Goal: Information Seeking & Learning: Learn about a topic

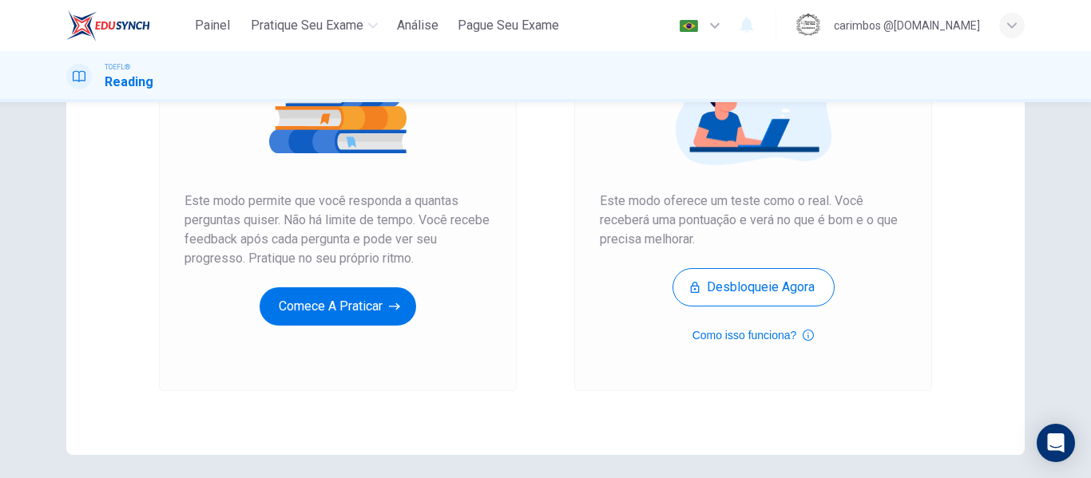
scroll to position [240, 0]
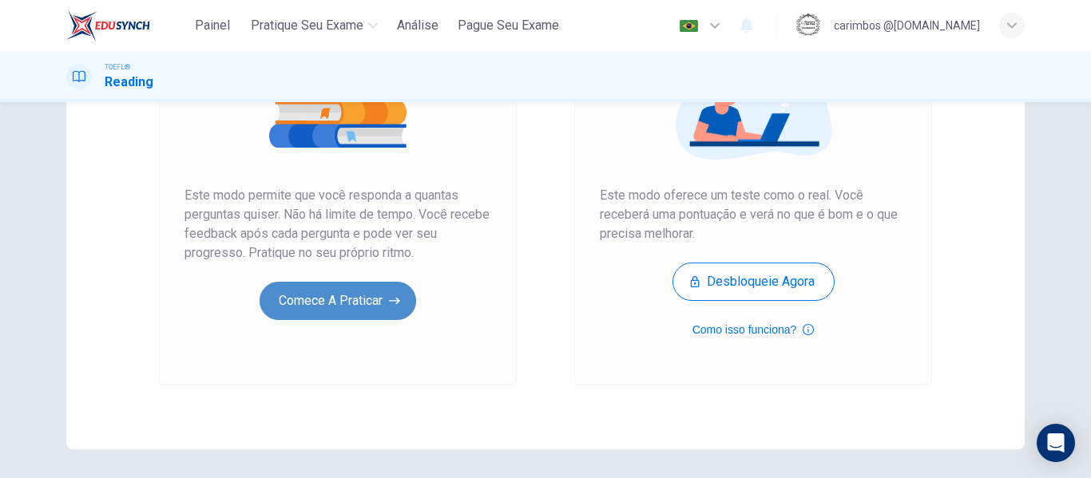
click at [345, 296] on button "Comece a praticar" at bounding box center [338, 301] width 157 height 38
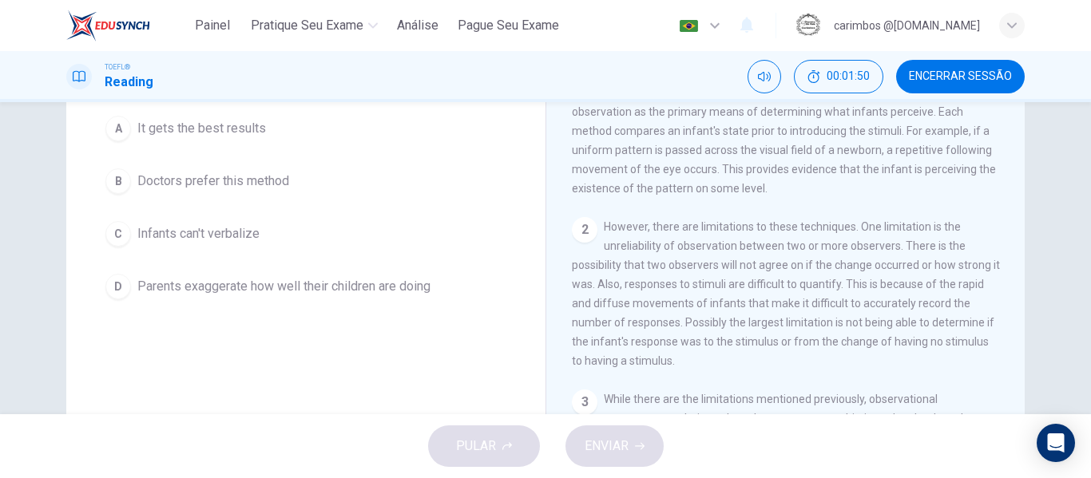
scroll to position [80, 0]
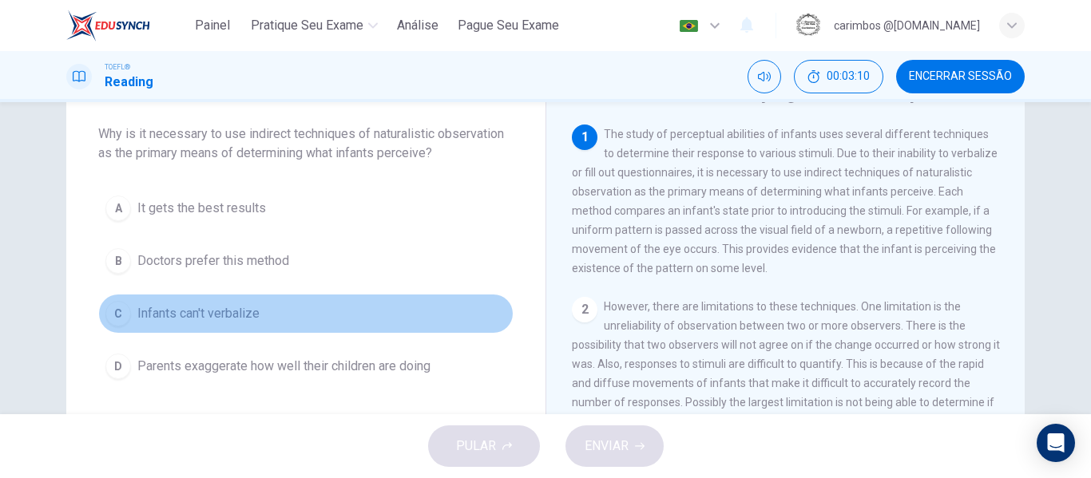
click at [220, 312] on span "Infants can't verbalize" at bounding box center [198, 313] width 122 height 19
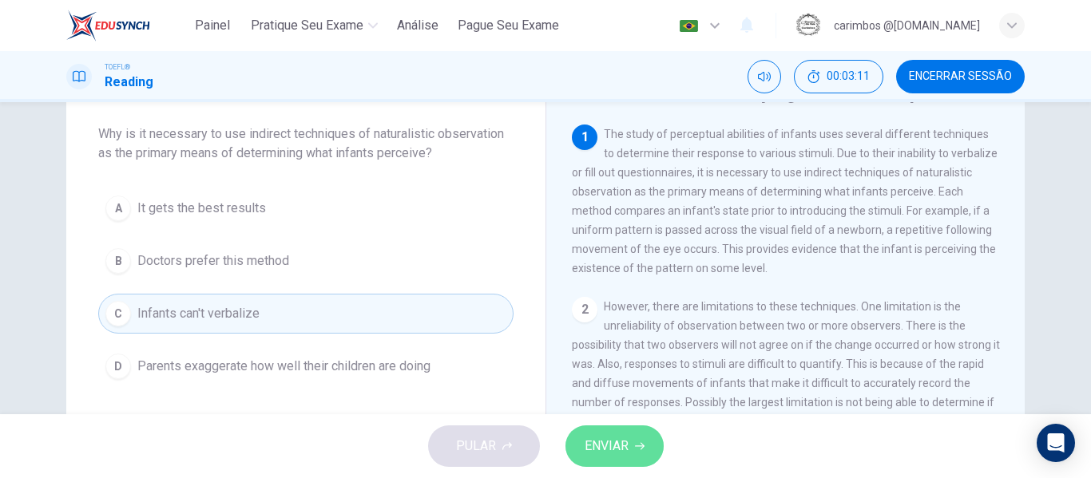
click at [618, 438] on span "ENVIAR" at bounding box center [607, 446] width 44 height 22
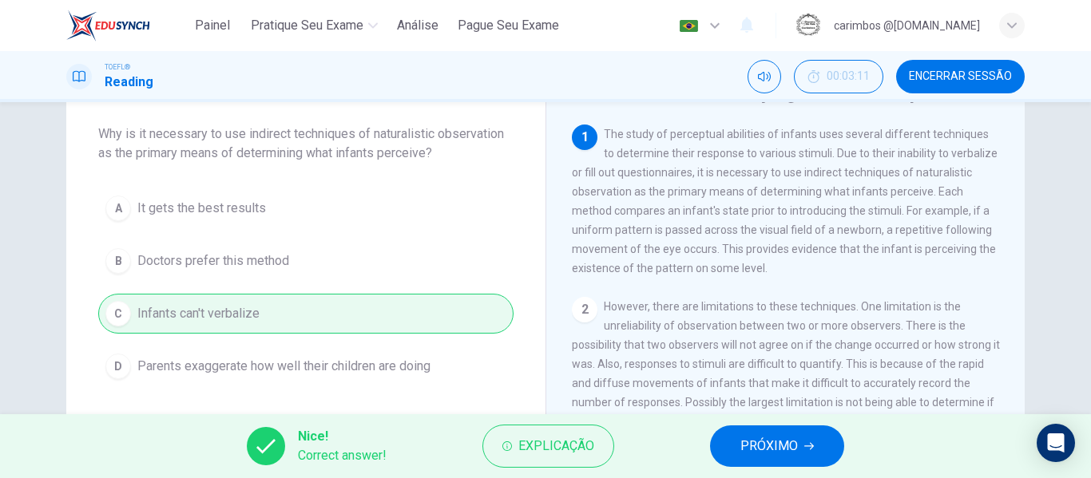
click at [826, 441] on button "PRÓXIMO" at bounding box center [777, 447] width 134 height 42
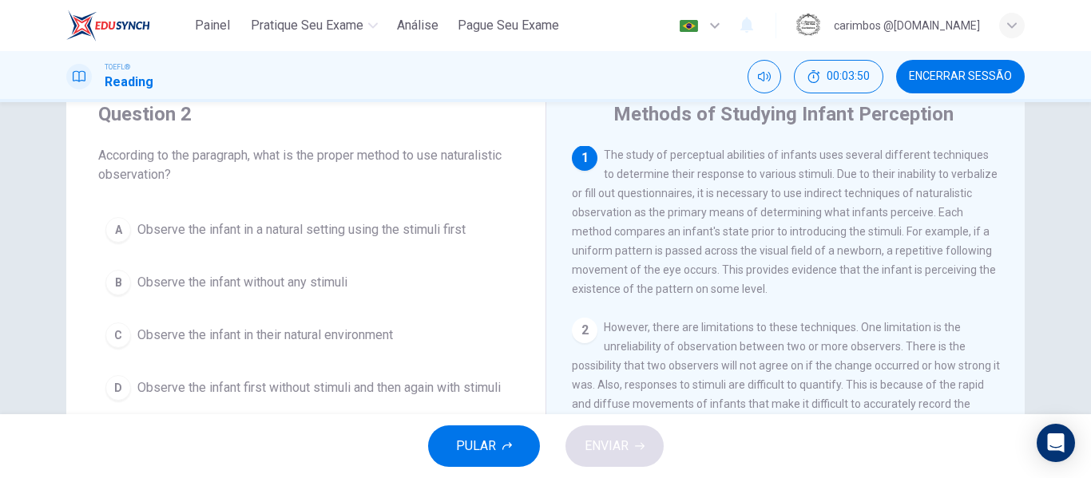
scroll to position [0, 0]
click at [109, 333] on div "C" at bounding box center [118, 336] width 26 height 26
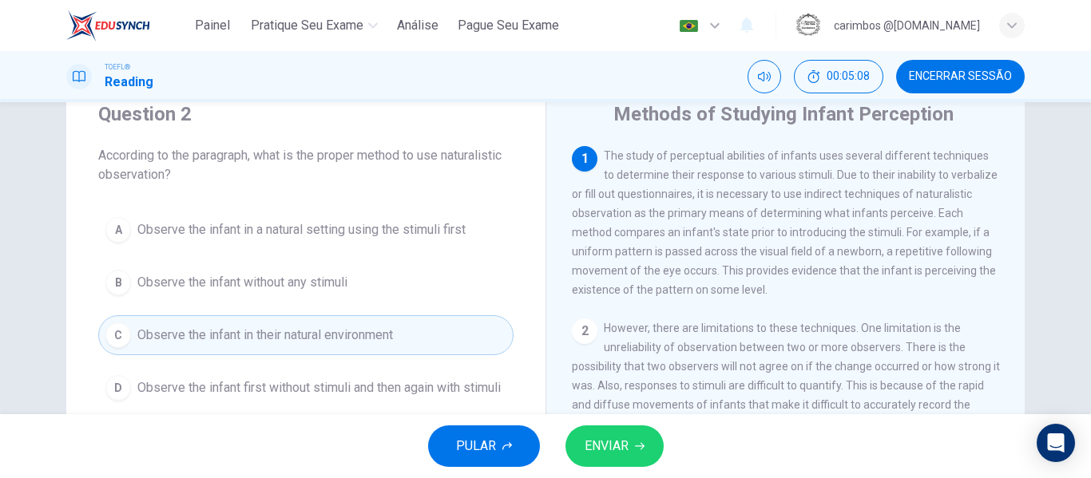
click at [613, 442] on span "ENVIAR" at bounding box center [607, 446] width 44 height 22
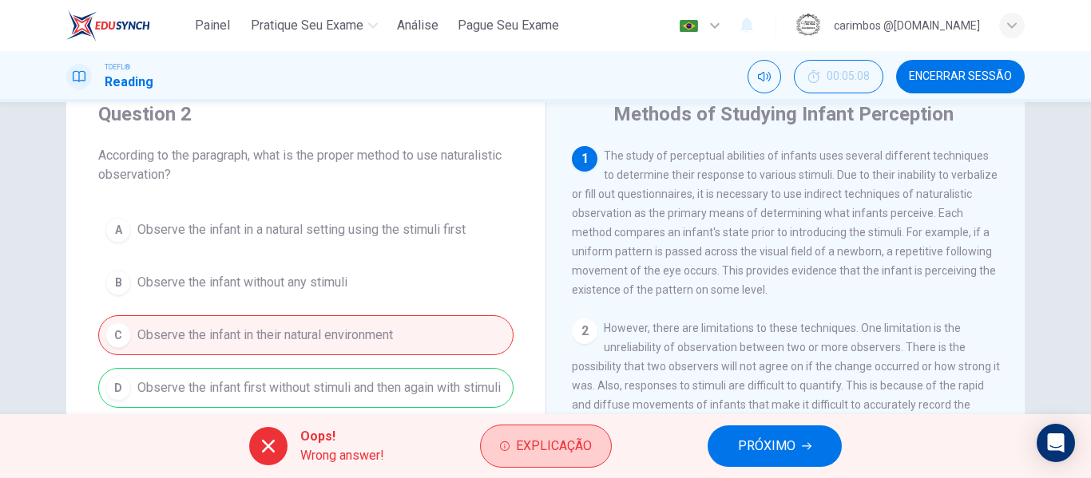
click at [557, 456] on span "Explicação" at bounding box center [554, 446] width 76 height 22
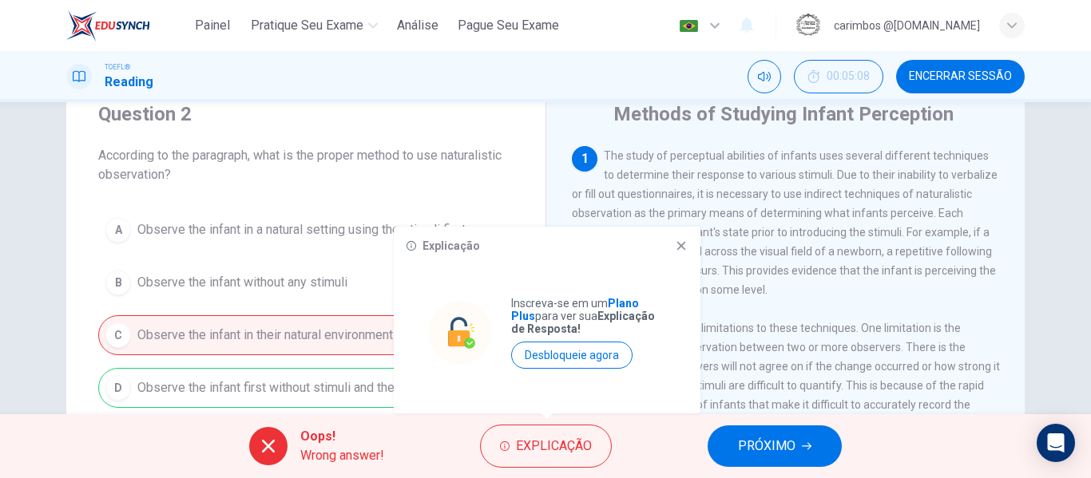
click at [684, 244] on icon at bounding box center [681, 246] width 13 height 13
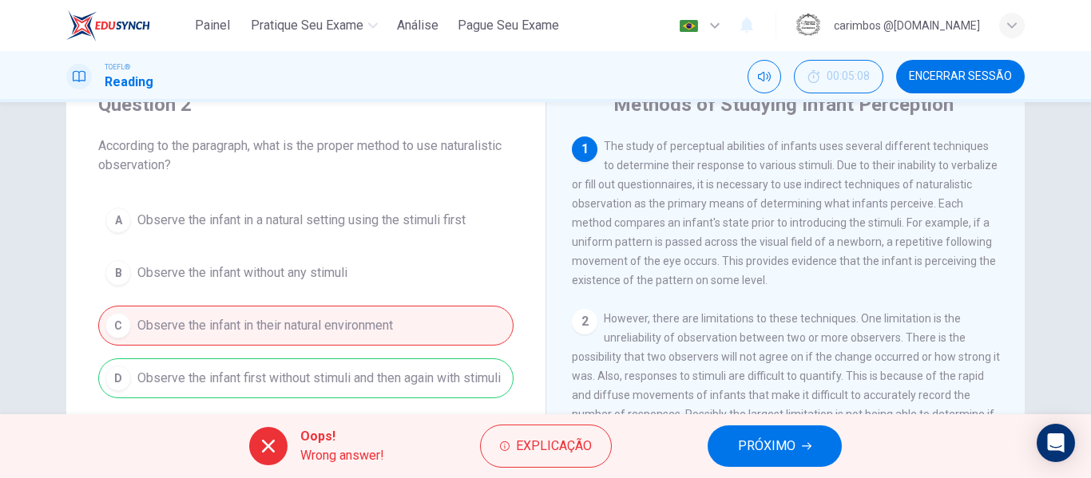
scroll to position [67, 0]
click at [804, 442] on icon "button" at bounding box center [807, 447] width 10 height 10
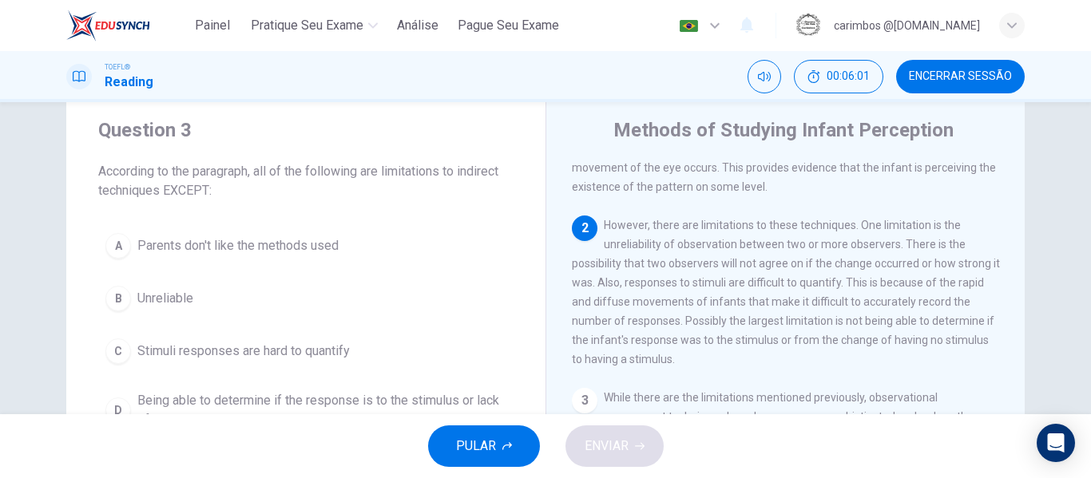
scroll to position [80, 0]
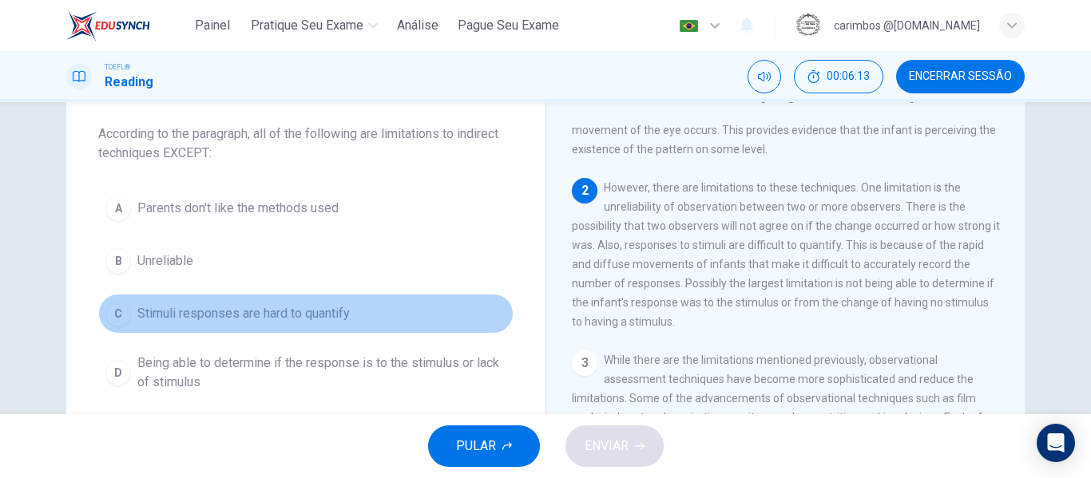
click at [218, 321] on span "Stimuli responses are hard to quantify" at bounding box center [243, 313] width 212 height 19
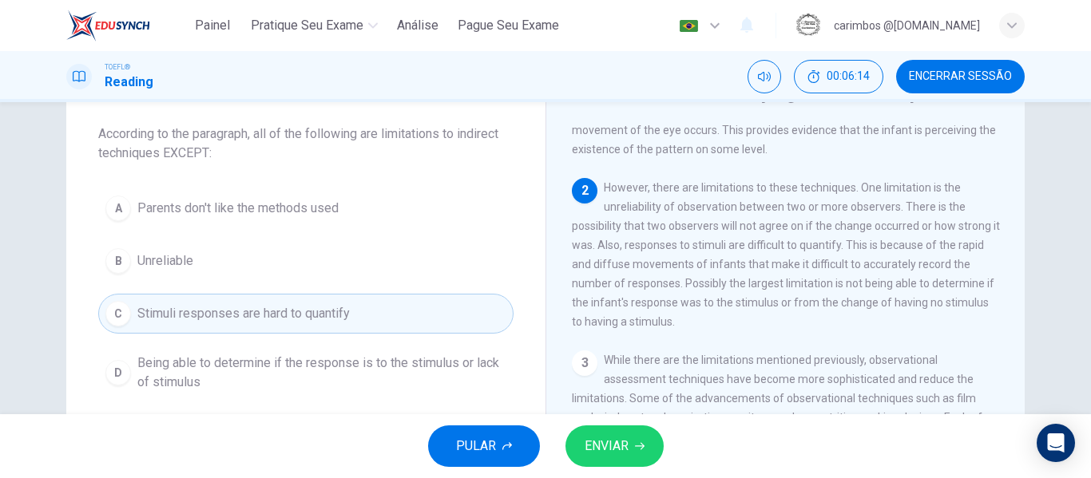
click at [601, 442] on span "ENVIAR" at bounding box center [607, 446] width 44 height 22
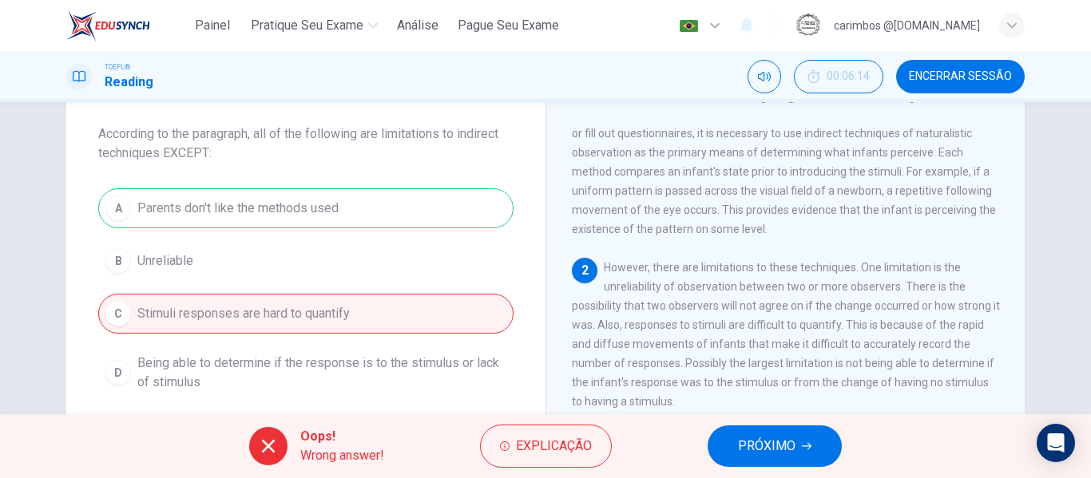
scroll to position [119, 0]
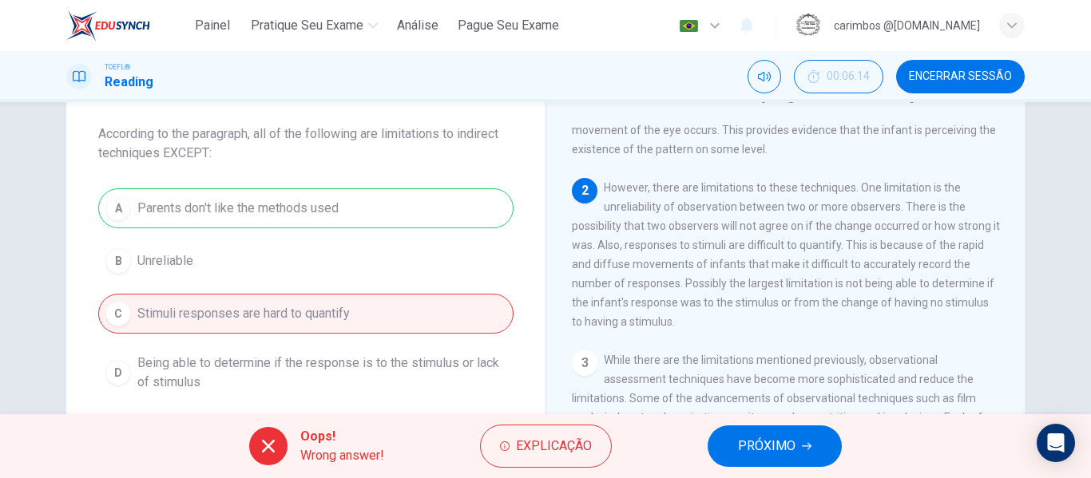
click at [819, 452] on button "PRÓXIMO" at bounding box center [775, 447] width 134 height 42
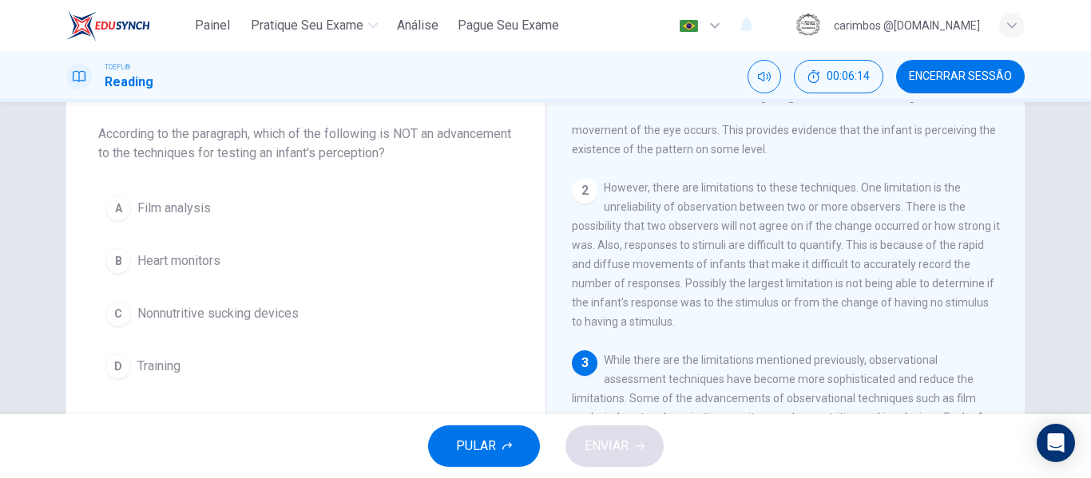
scroll to position [178, 0]
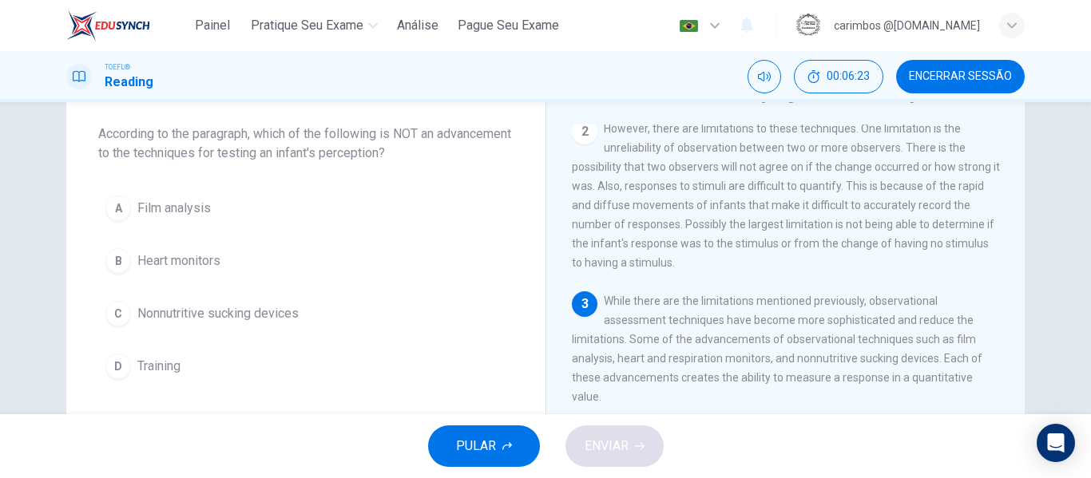
drag, startPoint x: 423, startPoint y: 135, endPoint x: 395, endPoint y: 136, distance: 28.0
click at [395, 136] on span "According to the paragraph, which of the following is NOT an advancement to the…" at bounding box center [305, 144] width 415 height 38
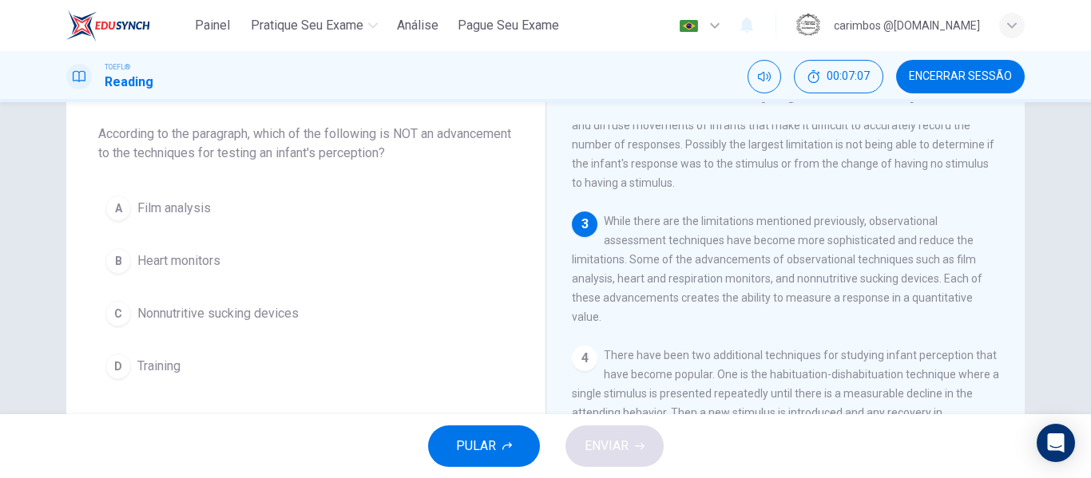
click at [132, 371] on button "D Training" at bounding box center [305, 367] width 415 height 40
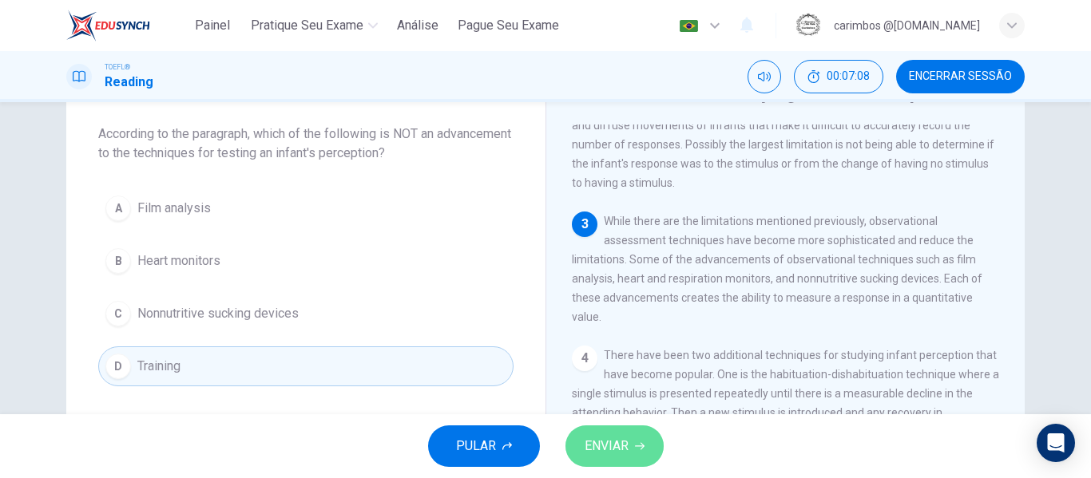
click at [645, 458] on button "ENVIAR" at bounding box center [614, 447] width 98 height 42
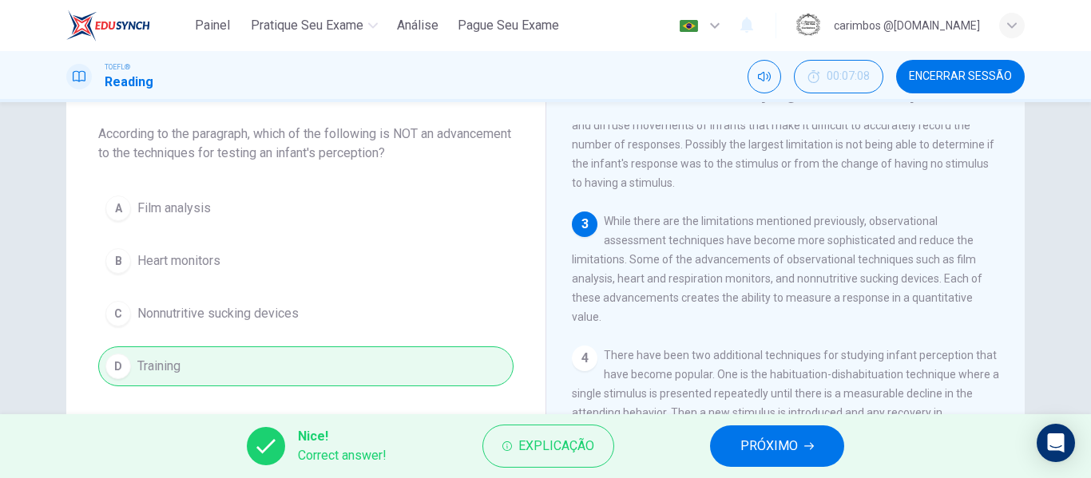
scroll to position [338, 0]
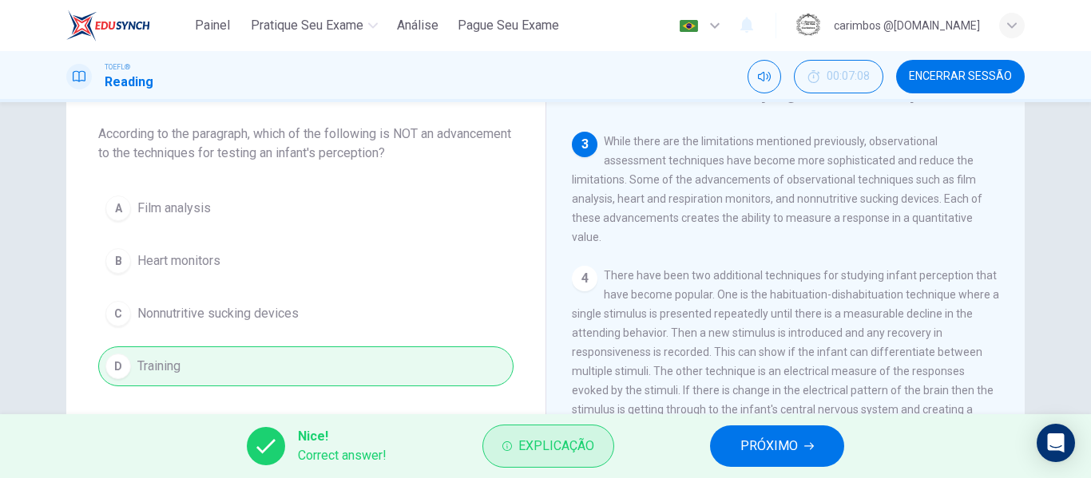
click at [577, 439] on span "Explicação" at bounding box center [556, 446] width 76 height 22
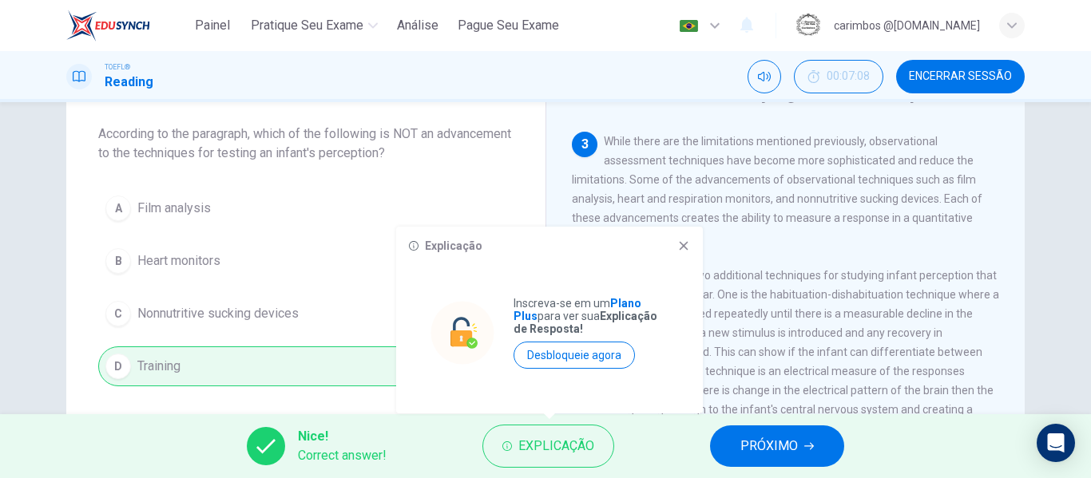
click at [684, 245] on icon at bounding box center [684, 246] width 9 height 9
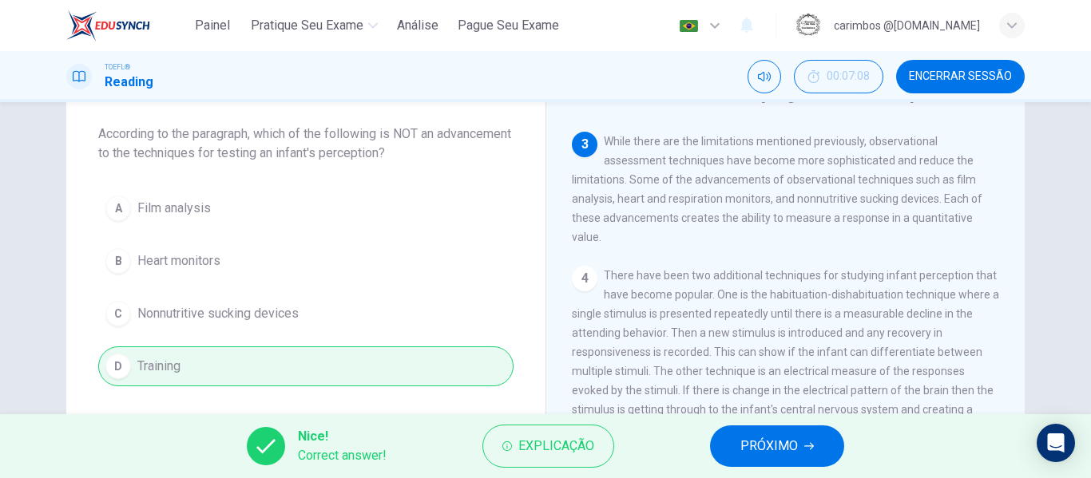
click at [800, 450] on button "PRÓXIMO" at bounding box center [777, 447] width 134 height 42
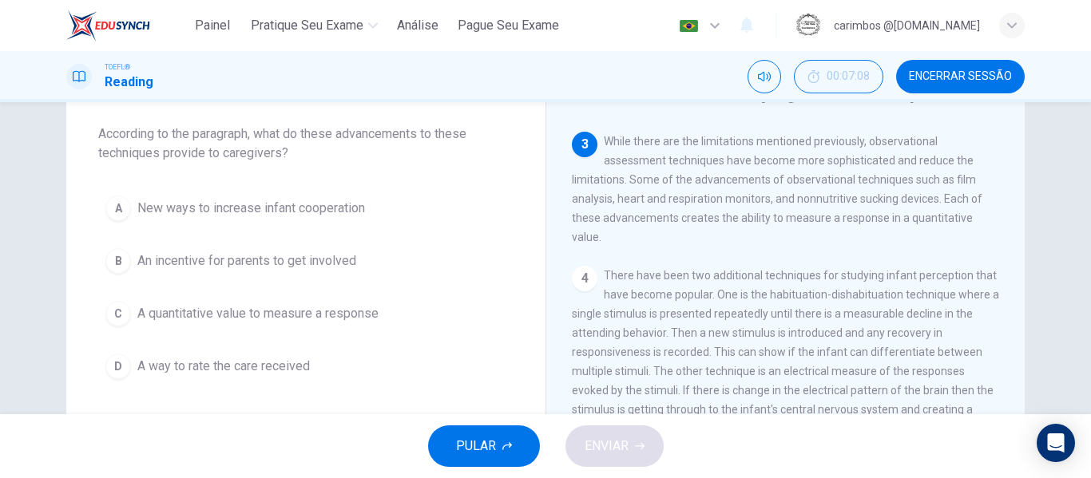
scroll to position [358, 0]
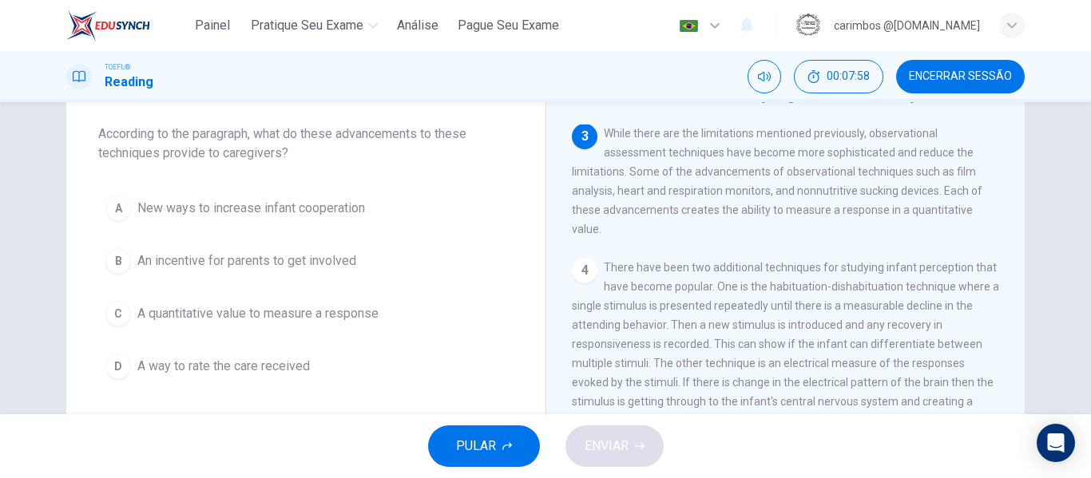
click at [113, 317] on div "C" at bounding box center [118, 314] width 26 height 26
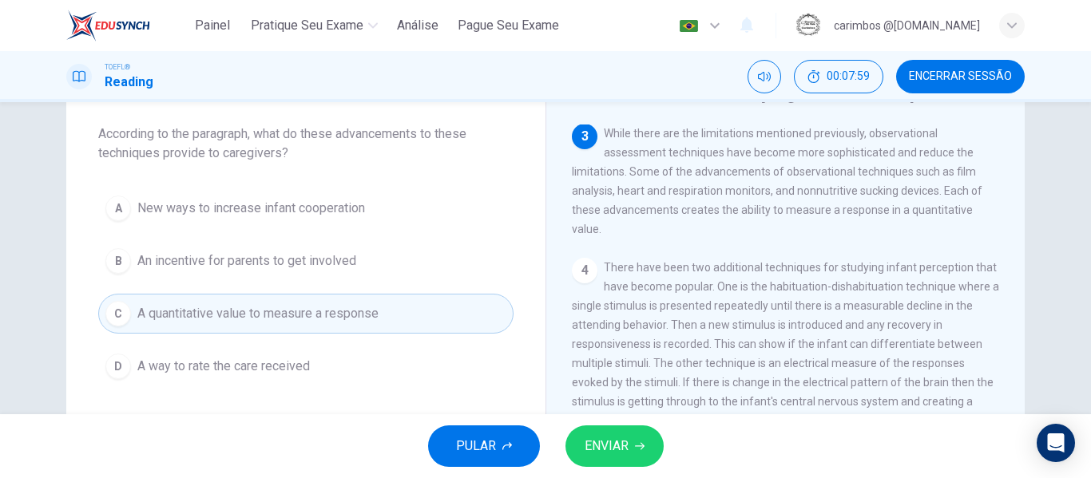
click at [606, 442] on span "ENVIAR" at bounding box center [607, 446] width 44 height 22
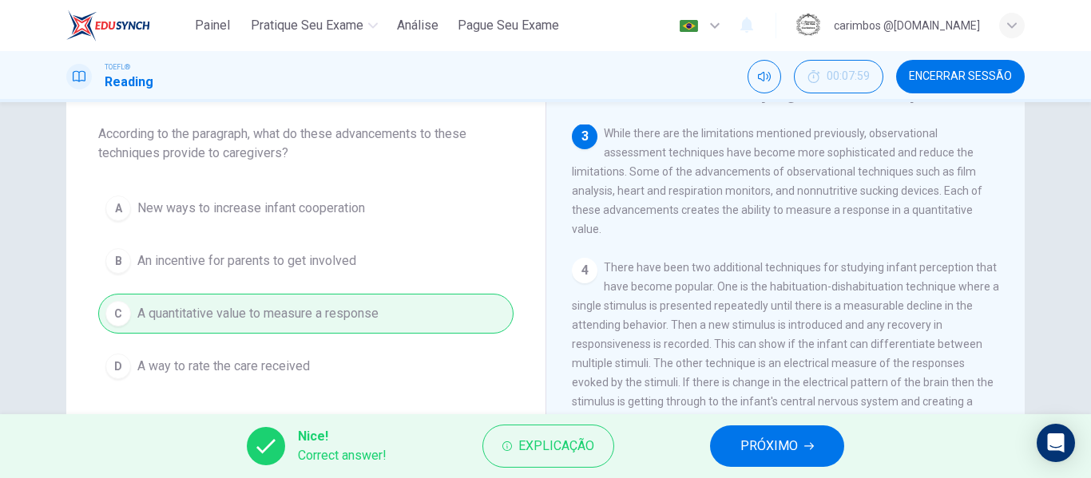
click at [784, 438] on span "PRÓXIMO" at bounding box center [769, 446] width 58 height 22
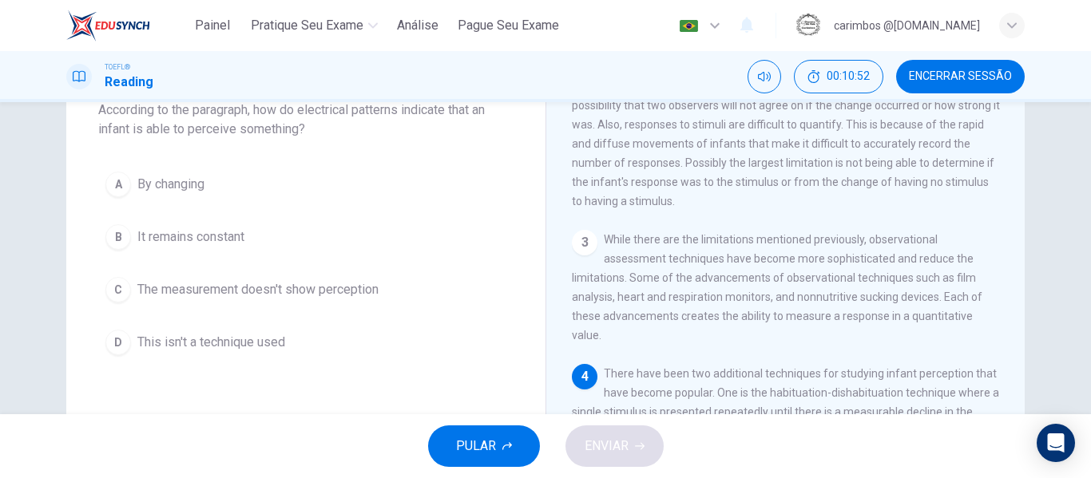
scroll to position [80, 0]
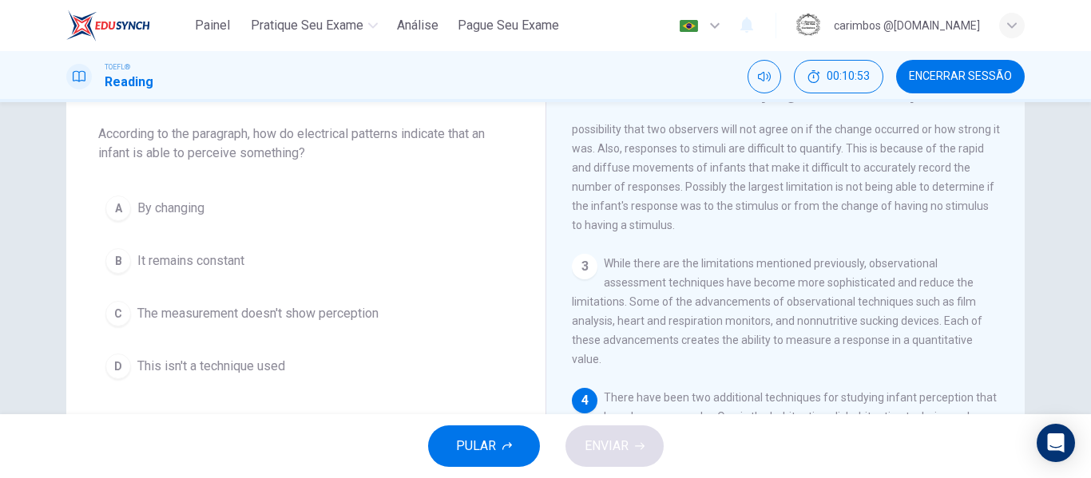
click at [170, 212] on span "By changing" at bounding box center [170, 208] width 67 height 19
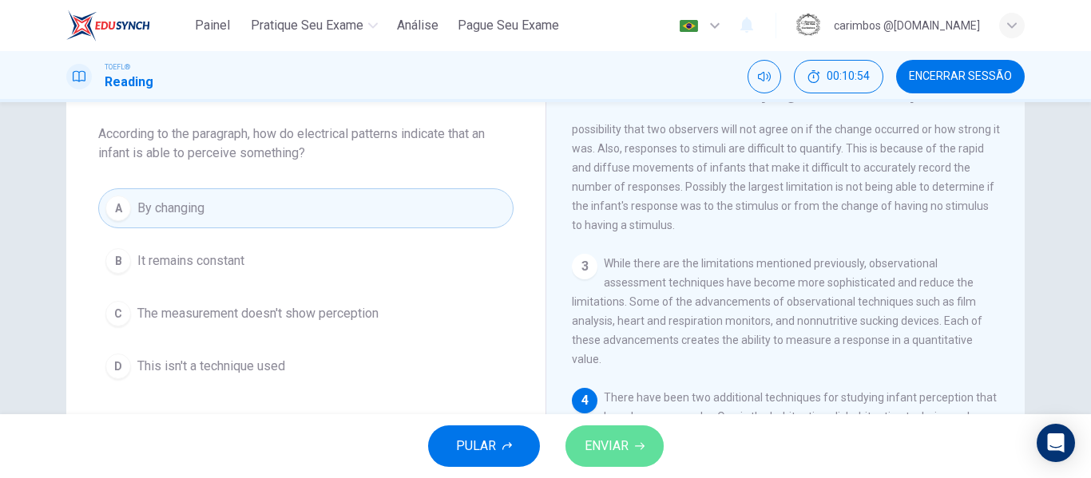
click at [633, 443] on button "ENVIAR" at bounding box center [614, 447] width 98 height 42
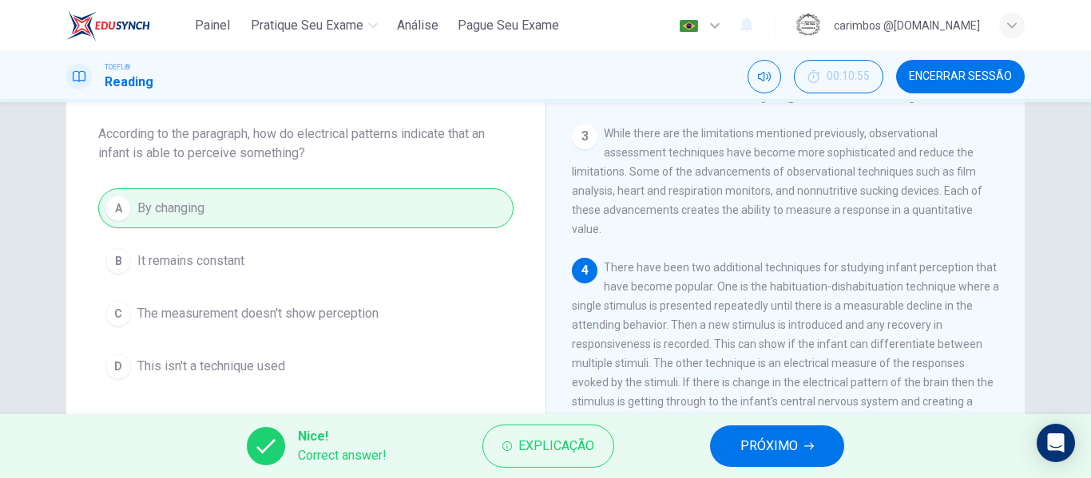
scroll to position [375, 0]
click at [815, 458] on button "PRÓXIMO" at bounding box center [777, 447] width 134 height 42
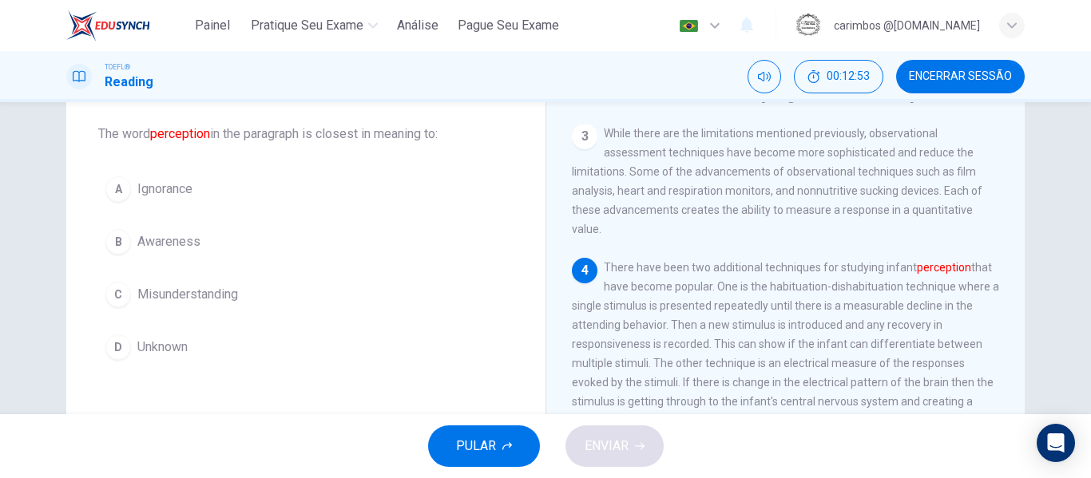
click at [137, 299] on span "Misunderstanding" at bounding box center [187, 294] width 101 height 19
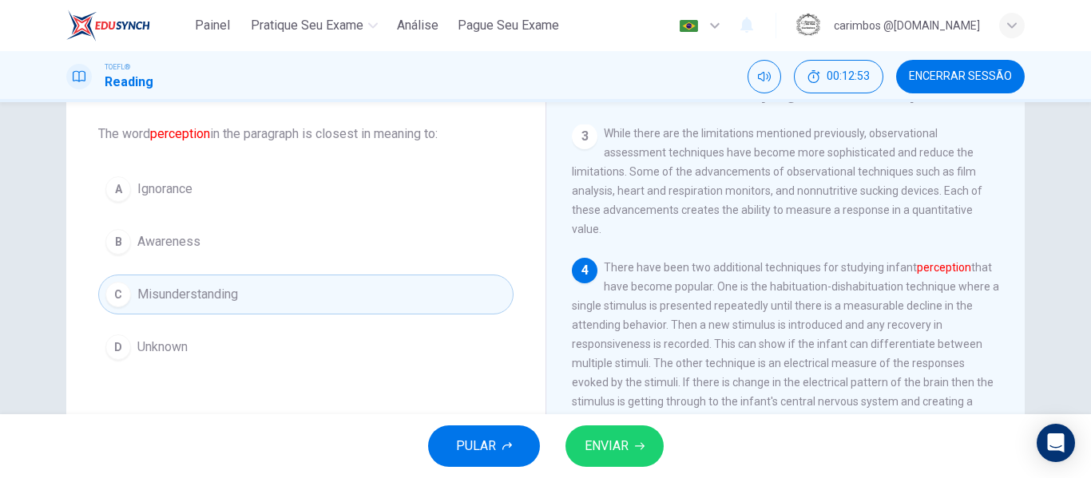
click at [631, 436] on button "ENVIAR" at bounding box center [614, 447] width 98 height 42
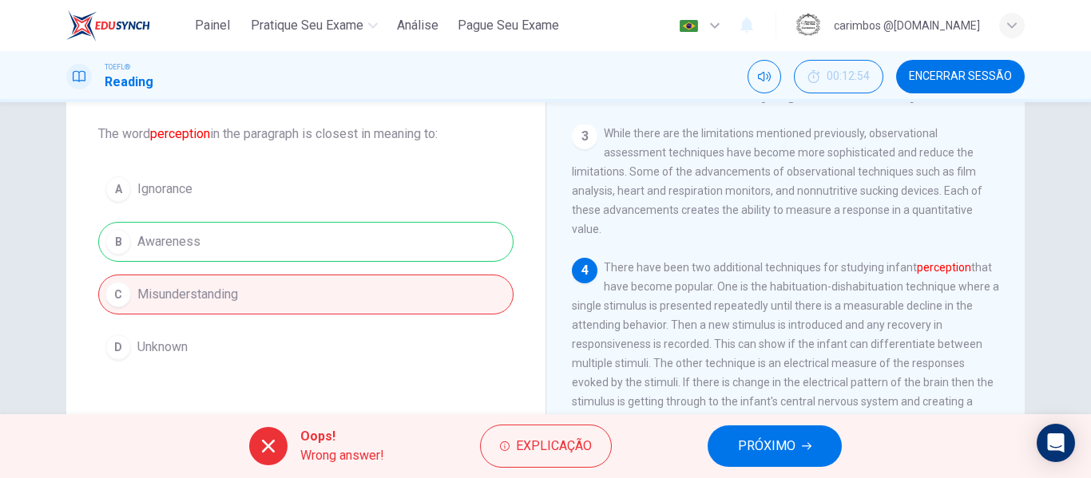
click at [744, 442] on span "PRÓXIMO" at bounding box center [767, 446] width 58 height 22
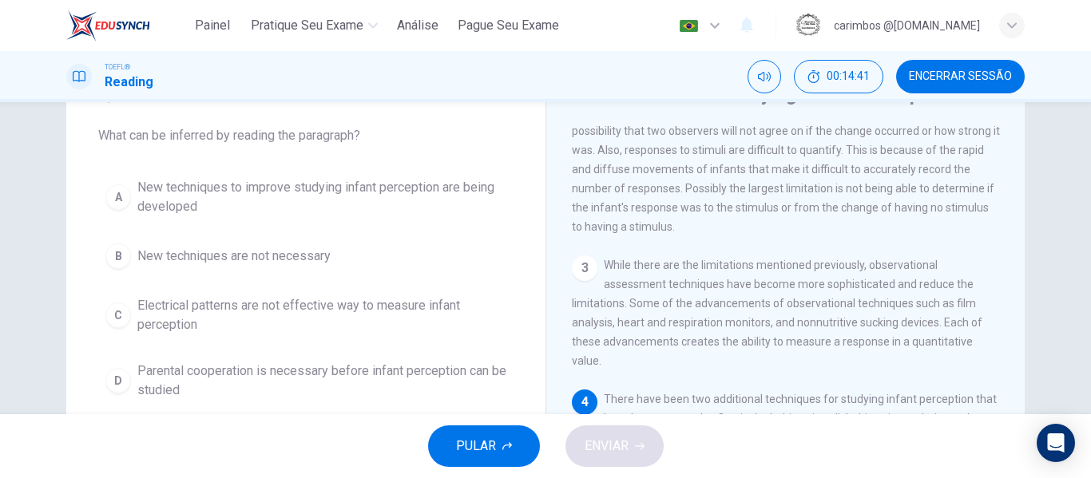
scroll to position [67, 0]
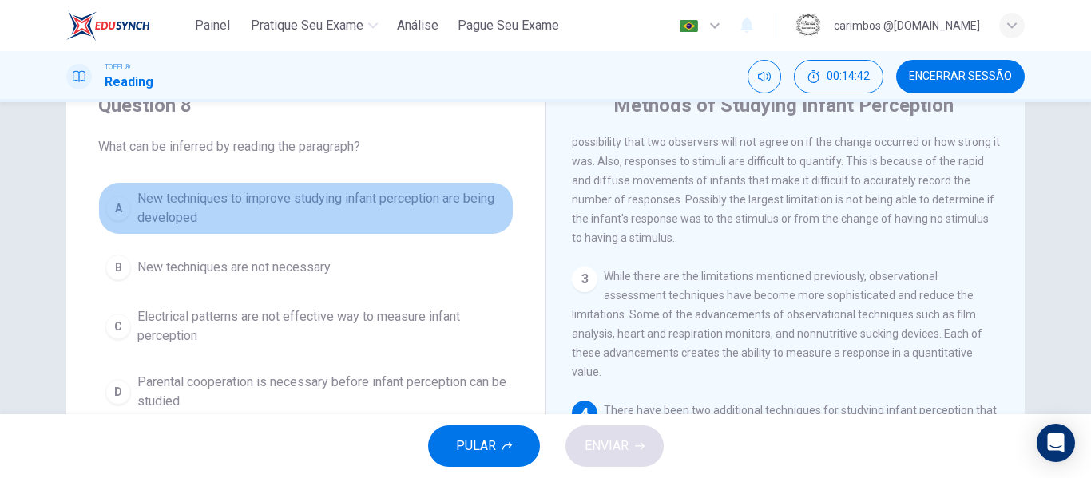
click at [259, 198] on span "New techniques to improve studying infant perception are being developed" at bounding box center [321, 208] width 369 height 38
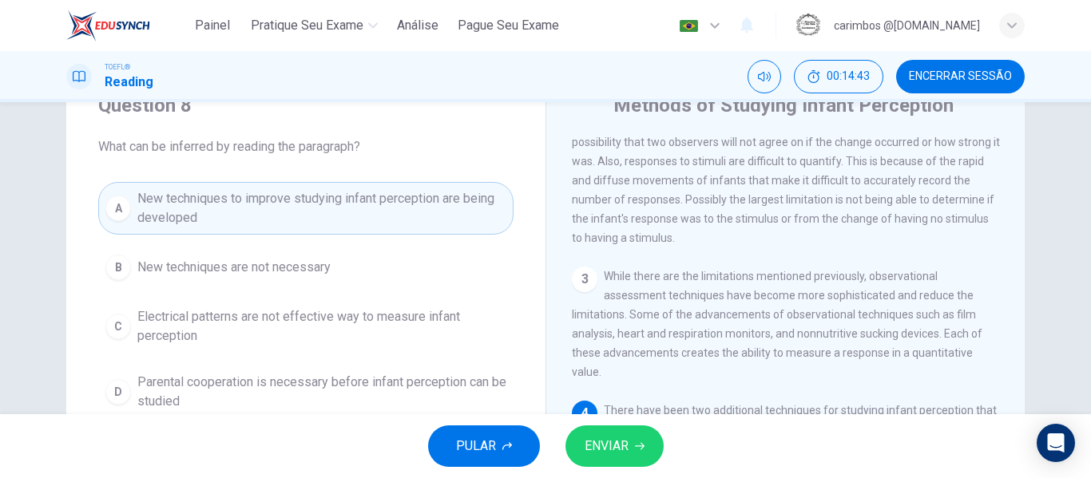
click at [606, 446] on span "ENVIAR" at bounding box center [607, 446] width 44 height 22
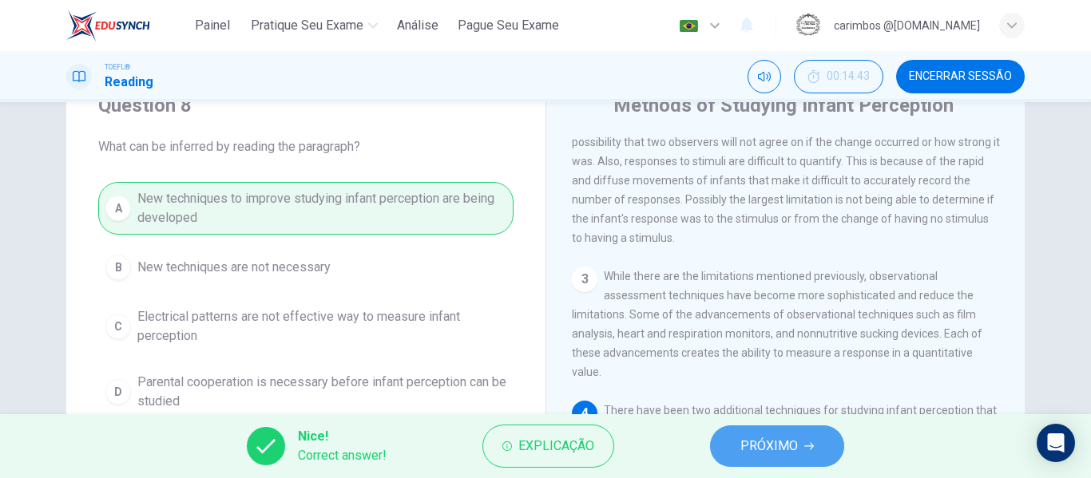
click at [772, 455] on span "PRÓXIMO" at bounding box center [769, 446] width 58 height 22
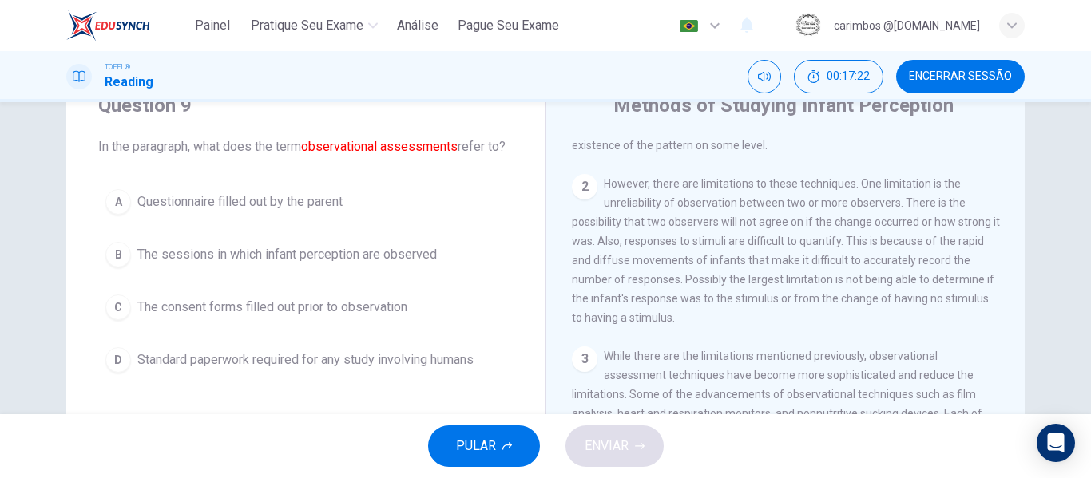
click at [419, 264] on span "The sessions in which infant perception are observed" at bounding box center [287, 254] width 300 height 19
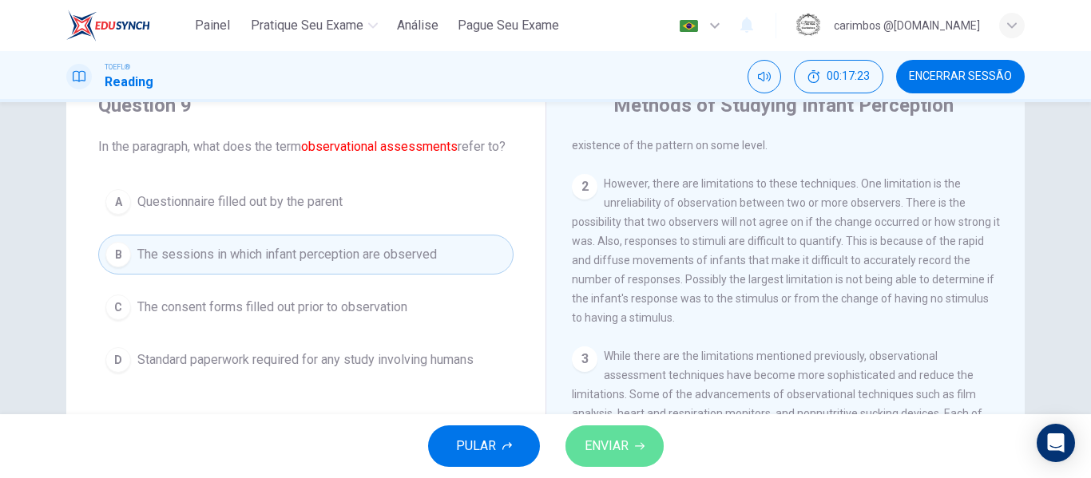
click at [639, 442] on icon "button" at bounding box center [640, 447] width 10 height 10
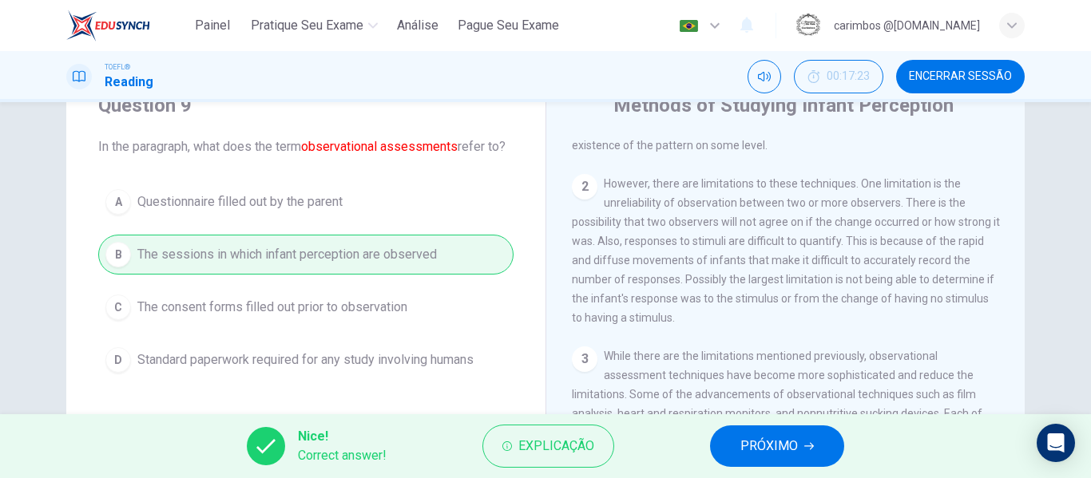
click at [793, 453] on span "PRÓXIMO" at bounding box center [769, 446] width 58 height 22
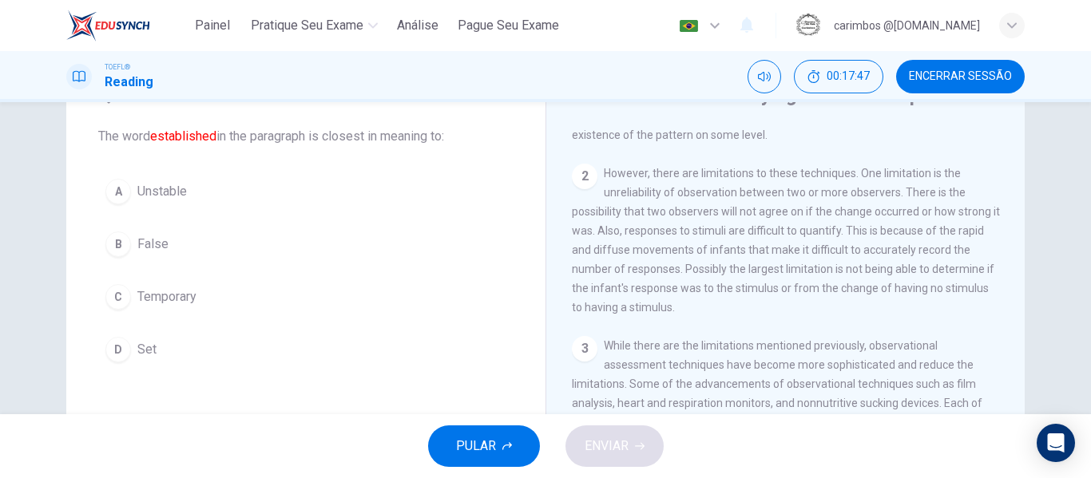
scroll to position [80, 0]
click at [113, 339] on div "D" at bounding box center [118, 348] width 26 height 26
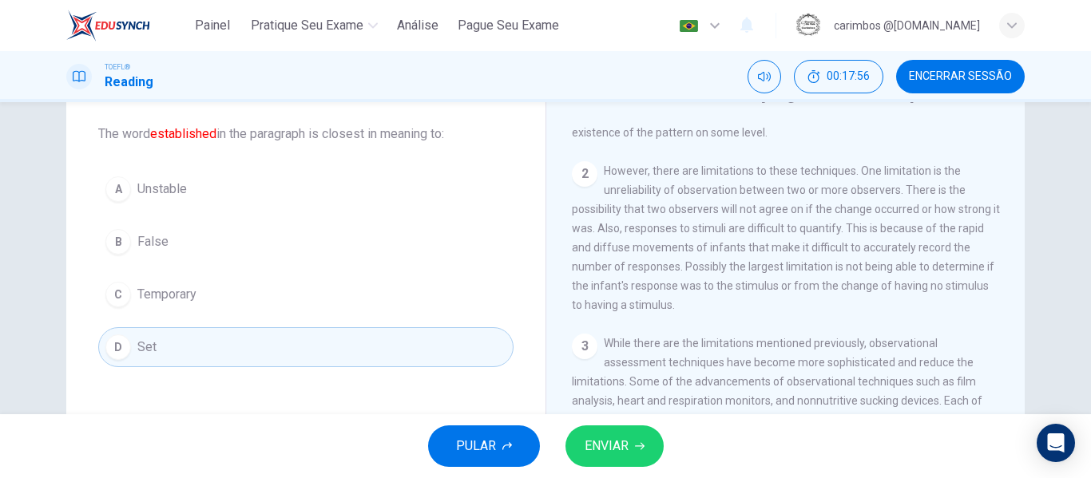
click at [648, 441] on button "ENVIAR" at bounding box center [614, 447] width 98 height 42
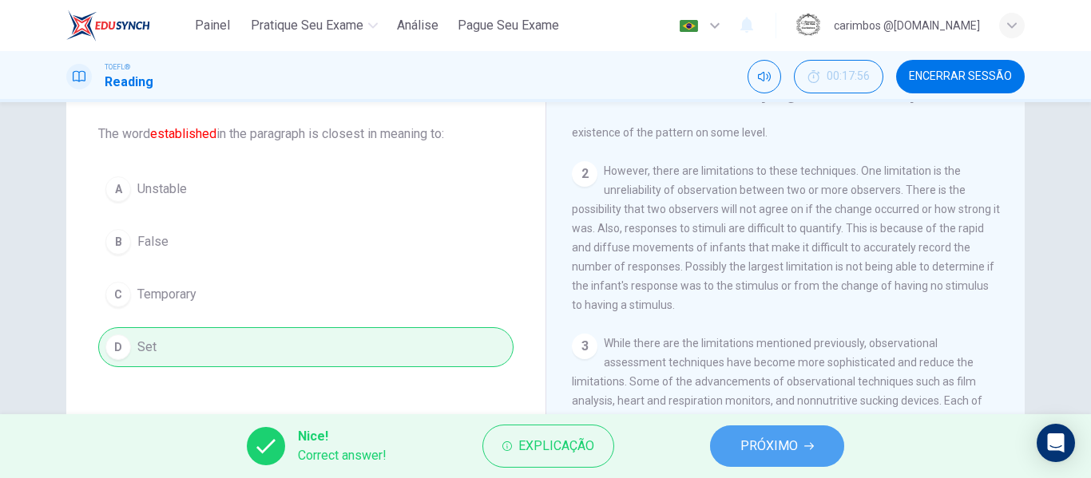
click at [815, 434] on button "PRÓXIMO" at bounding box center [777, 447] width 134 height 42
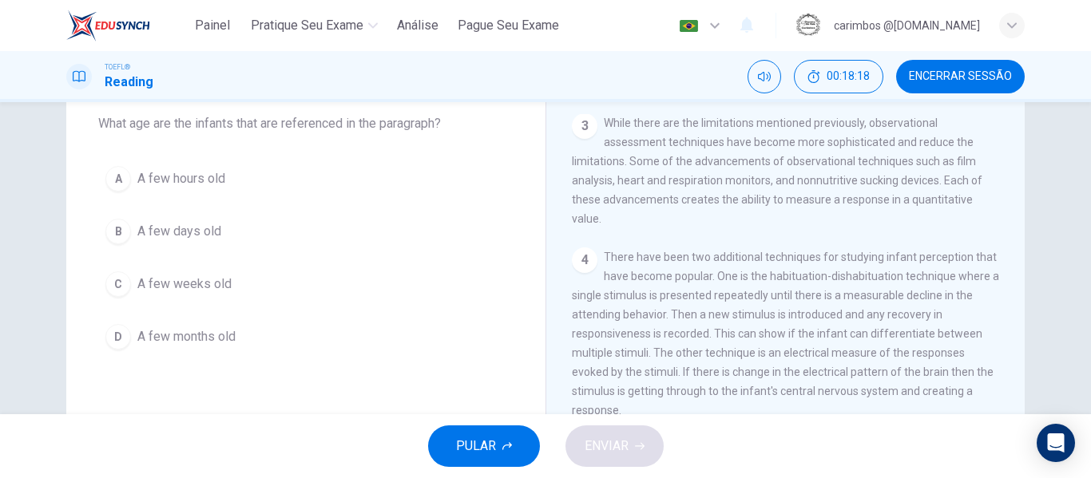
scroll to position [67, 0]
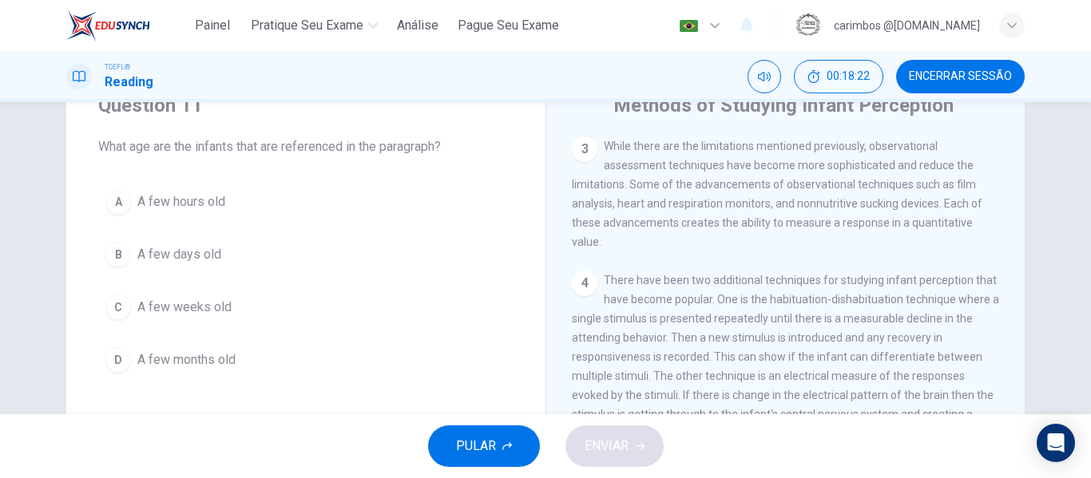
click at [212, 260] on span "A few days old" at bounding box center [179, 254] width 84 height 19
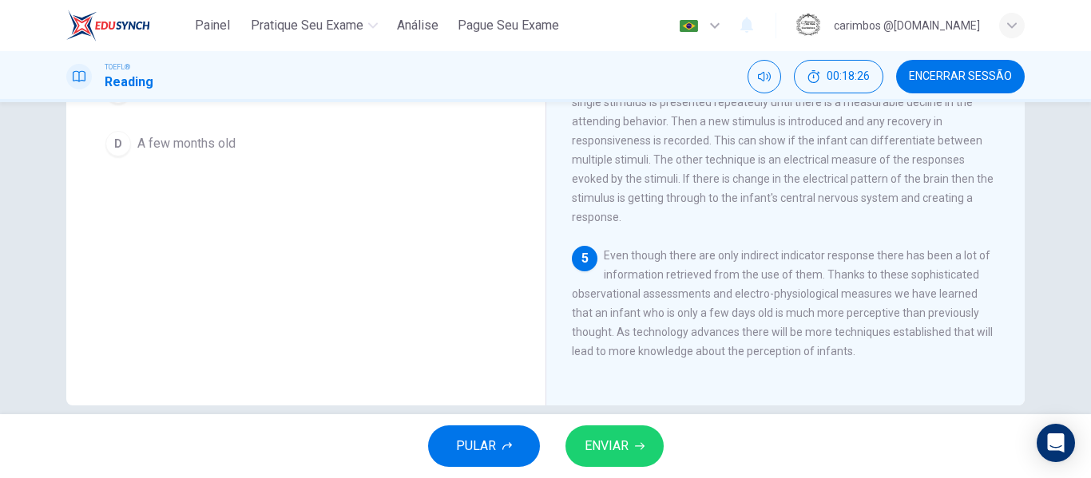
scroll to position [307, 0]
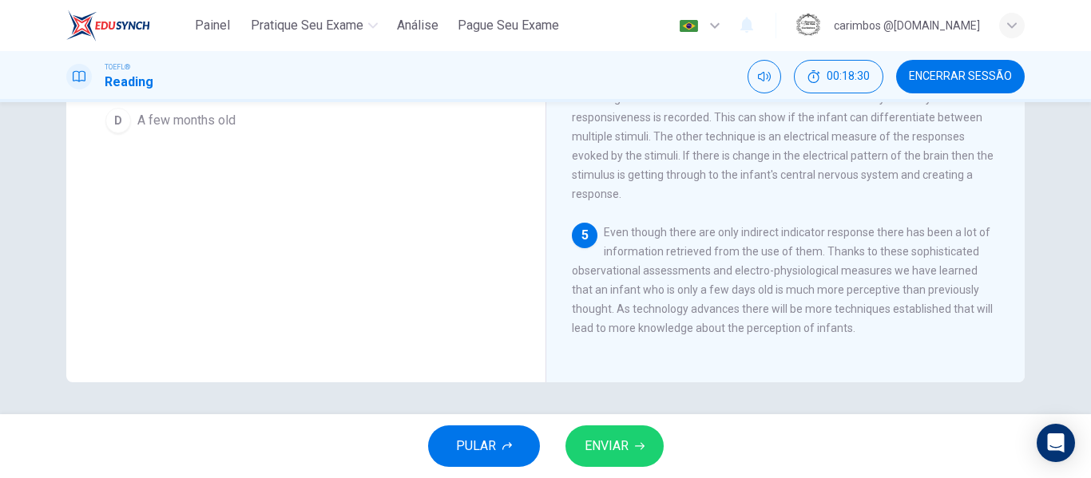
click at [623, 452] on span "ENVIAR" at bounding box center [607, 446] width 44 height 22
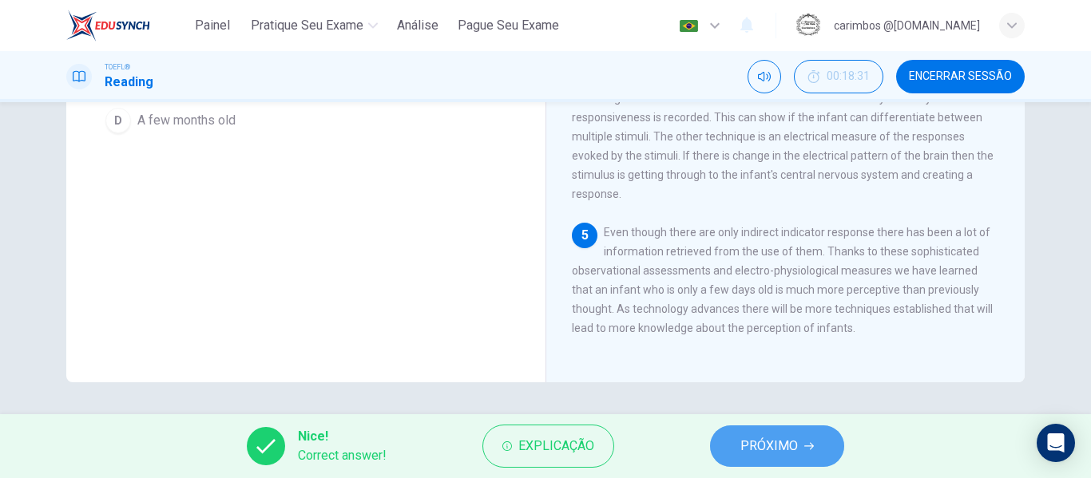
click at [812, 460] on button "PRÓXIMO" at bounding box center [777, 447] width 134 height 42
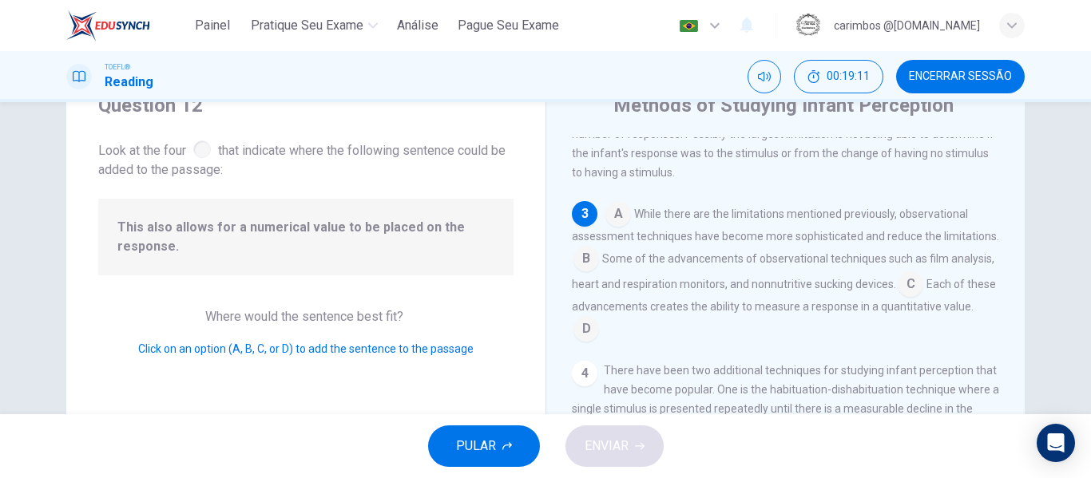
scroll to position [237, 0]
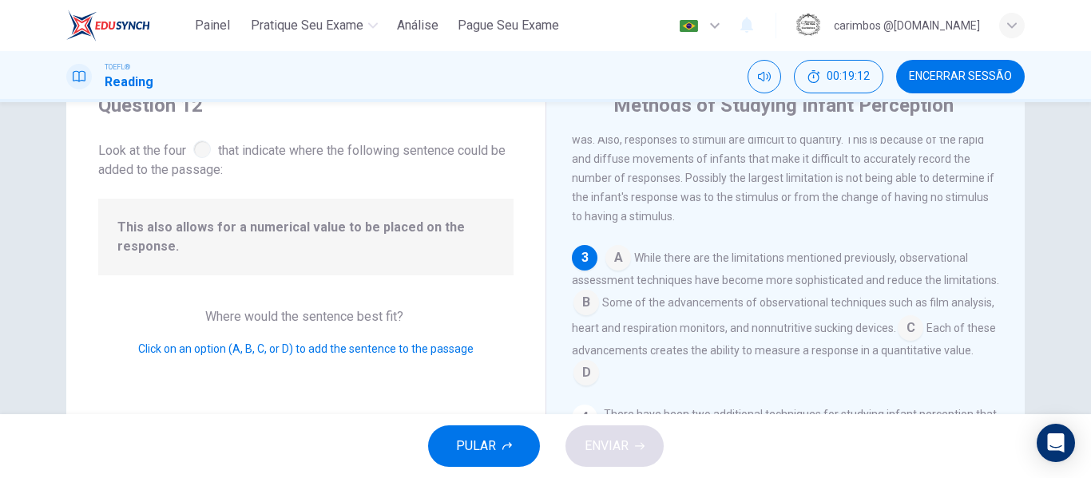
click at [619, 272] on input at bounding box center [618, 260] width 26 height 26
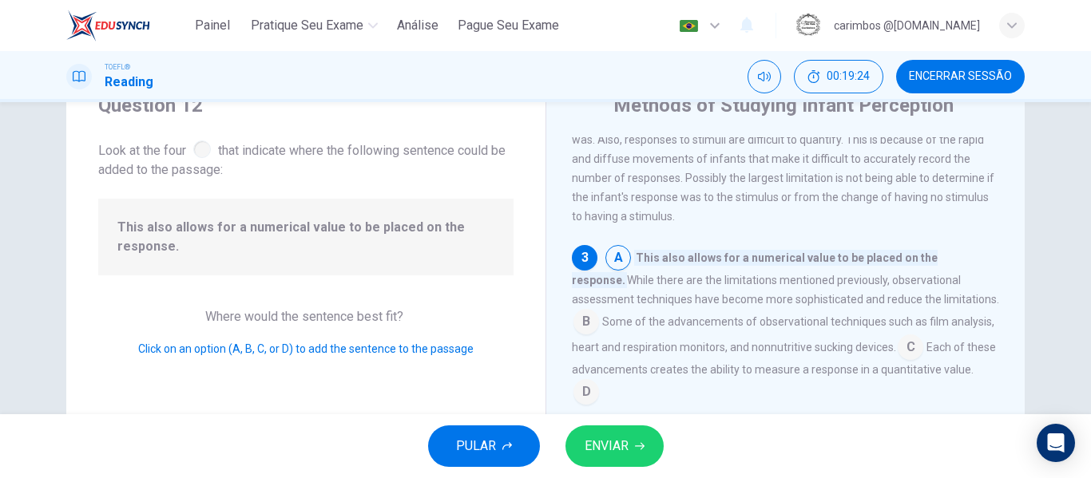
click at [599, 315] on input at bounding box center [586, 324] width 26 height 26
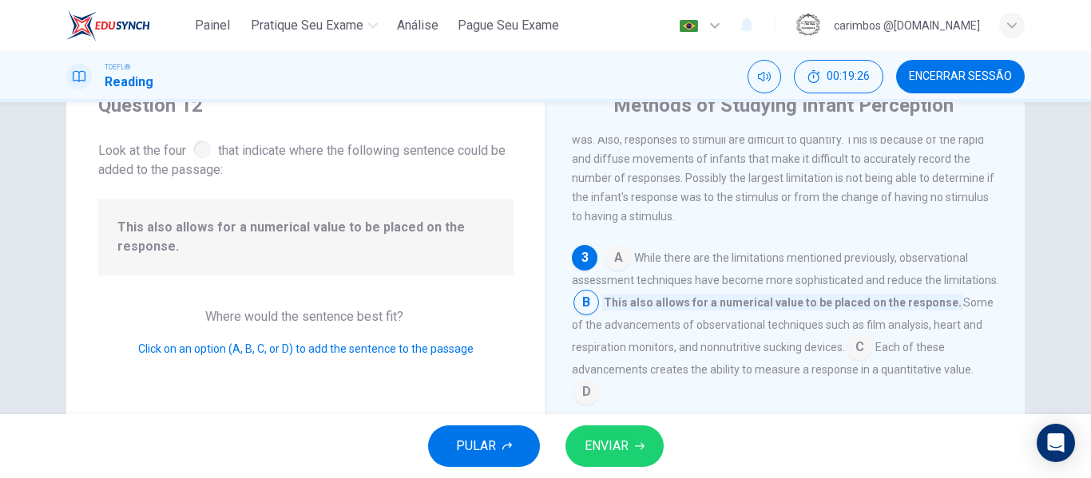
click at [620, 269] on input at bounding box center [618, 260] width 26 height 26
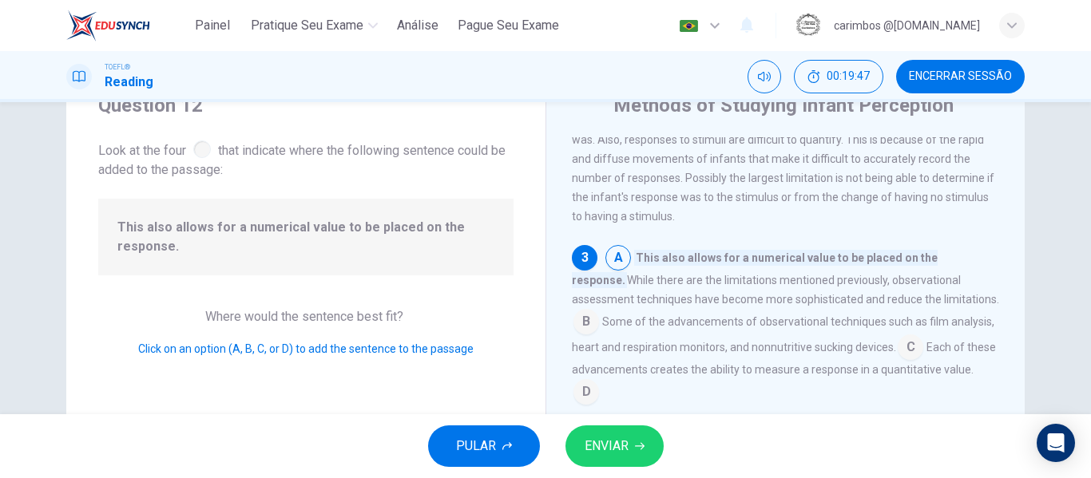
click at [599, 314] on input at bounding box center [586, 324] width 26 height 26
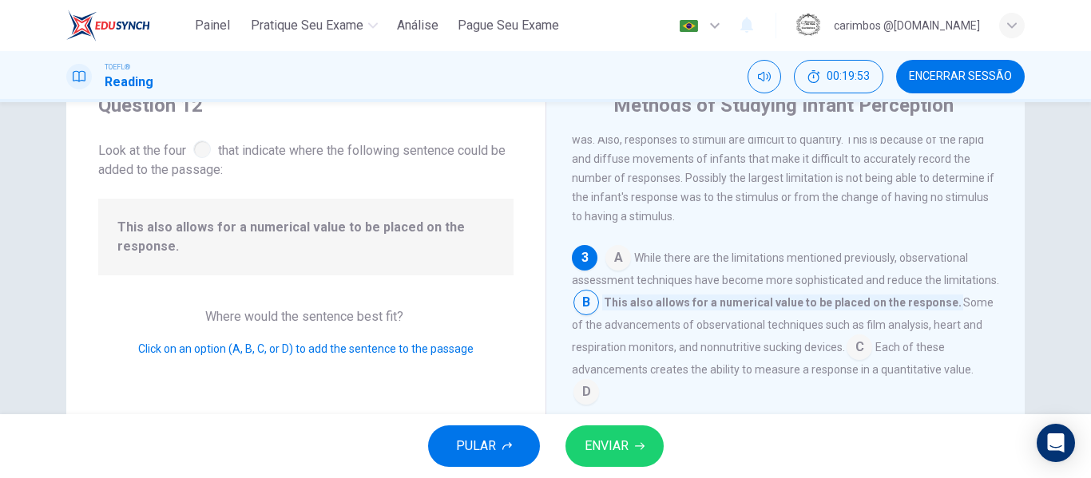
click at [615, 272] on input at bounding box center [618, 260] width 26 height 26
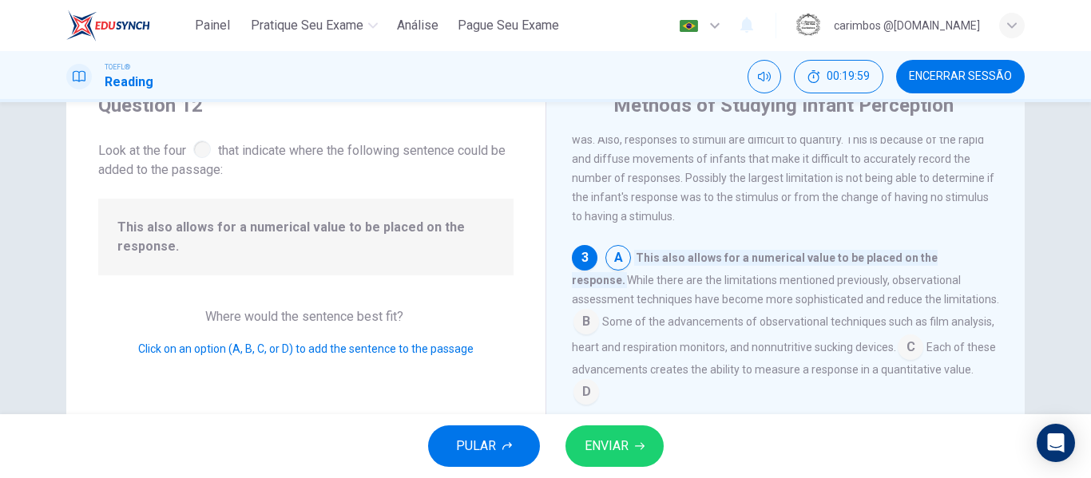
click at [599, 317] on input at bounding box center [586, 324] width 26 height 26
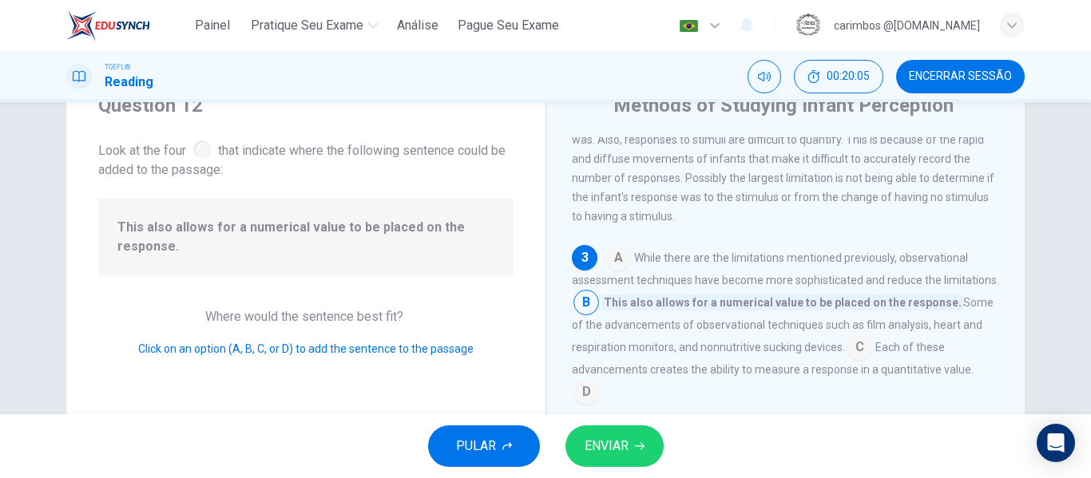
click at [609, 272] on input at bounding box center [618, 260] width 26 height 26
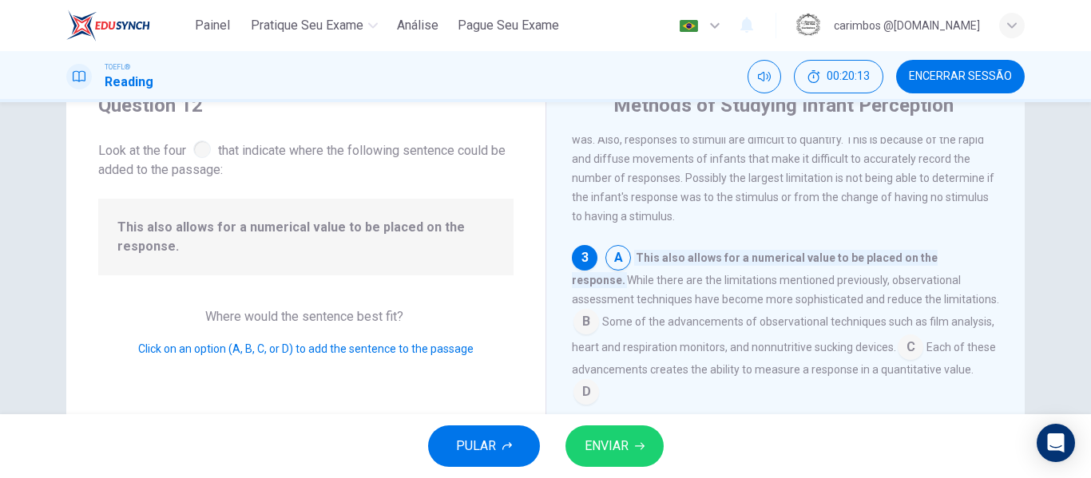
click at [599, 312] on input at bounding box center [586, 324] width 26 height 26
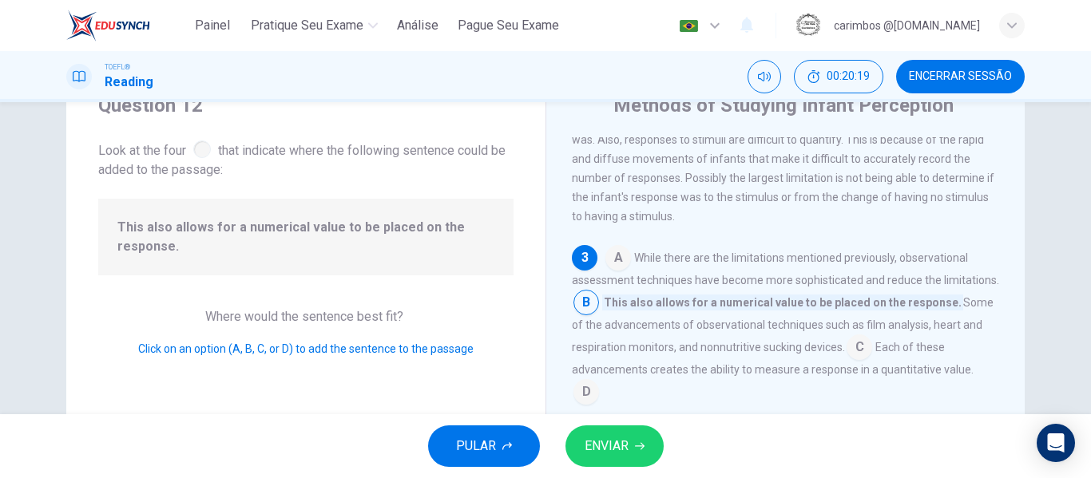
click at [599, 317] on input at bounding box center [586, 305] width 26 height 26
click at [872, 359] on input at bounding box center [860, 349] width 26 height 26
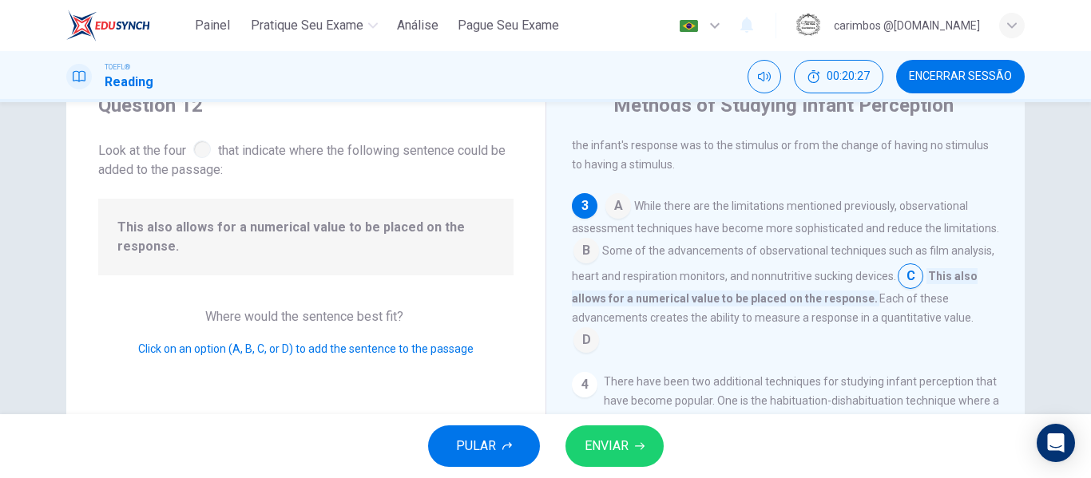
scroll to position [317, 0]
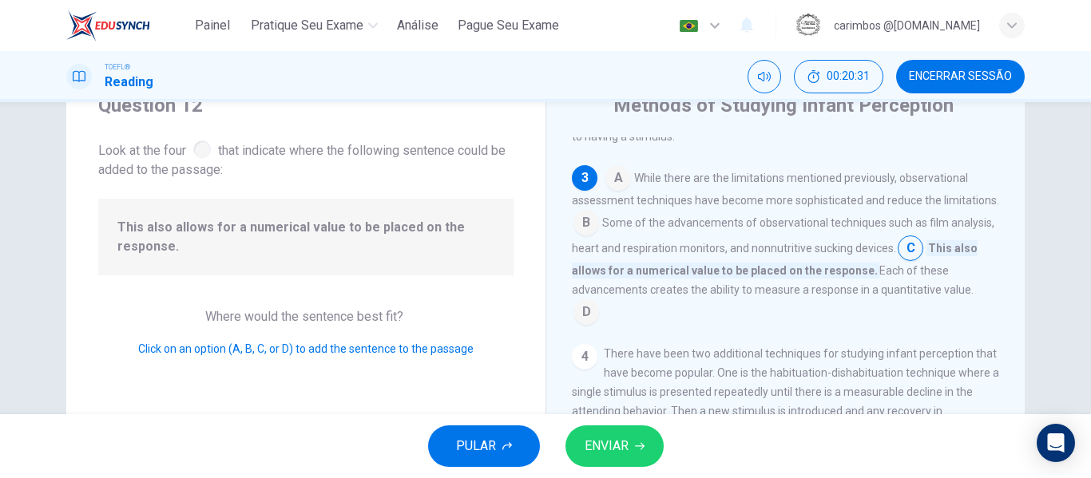
click at [583, 327] on input at bounding box center [586, 314] width 26 height 26
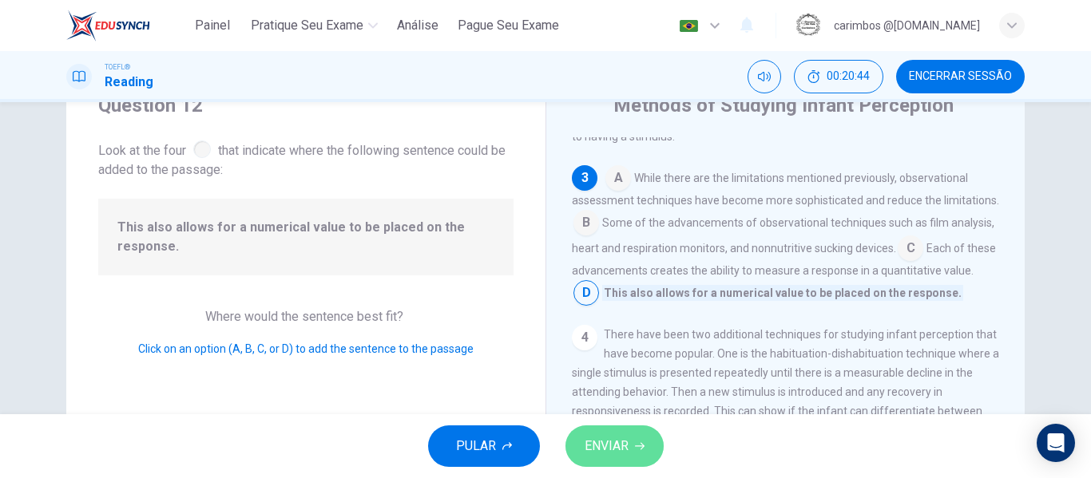
click at [618, 443] on span "ENVIAR" at bounding box center [607, 446] width 44 height 22
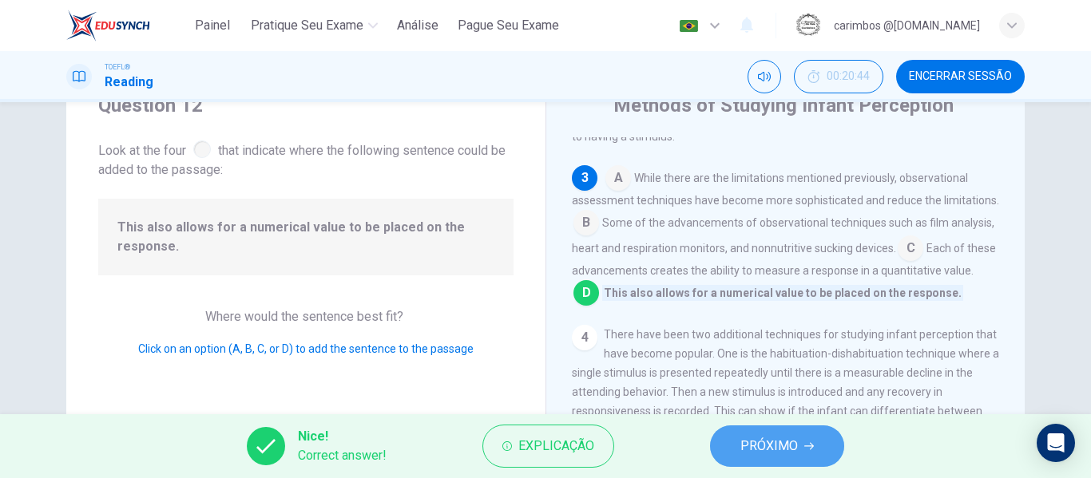
click at [801, 453] on button "PRÓXIMO" at bounding box center [777, 447] width 134 height 42
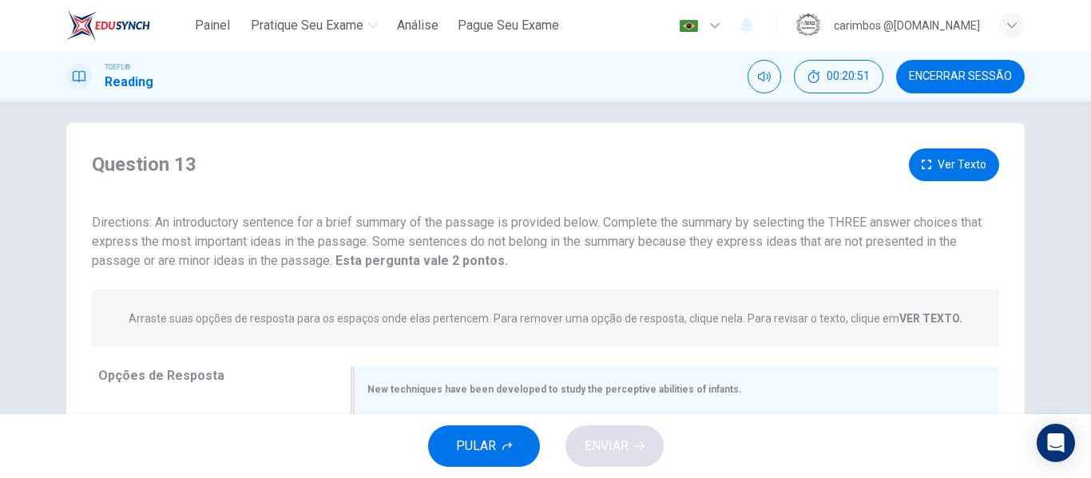
scroll to position [0, 0]
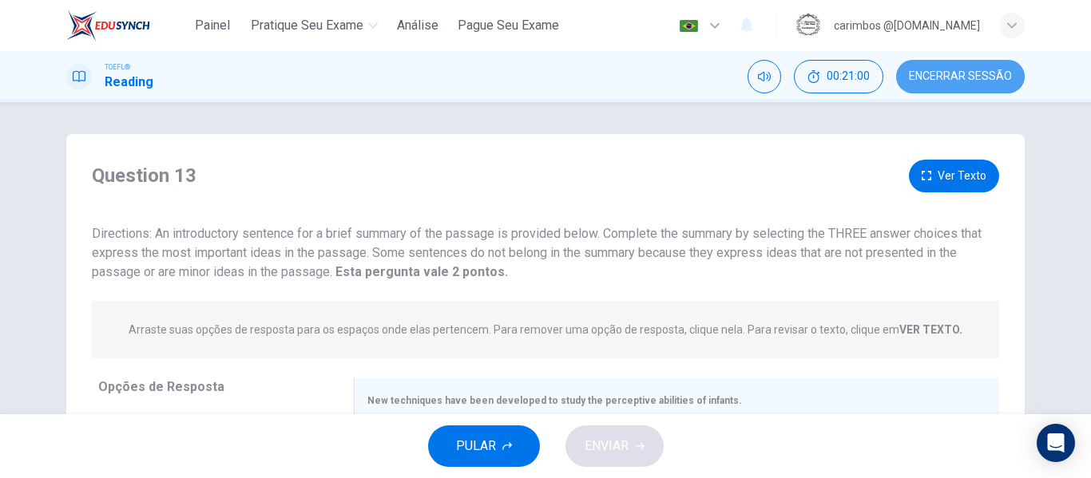
click at [1003, 82] on span "Encerrar Sessão" at bounding box center [960, 76] width 103 height 13
